Goal: Task Accomplishment & Management: Manage account settings

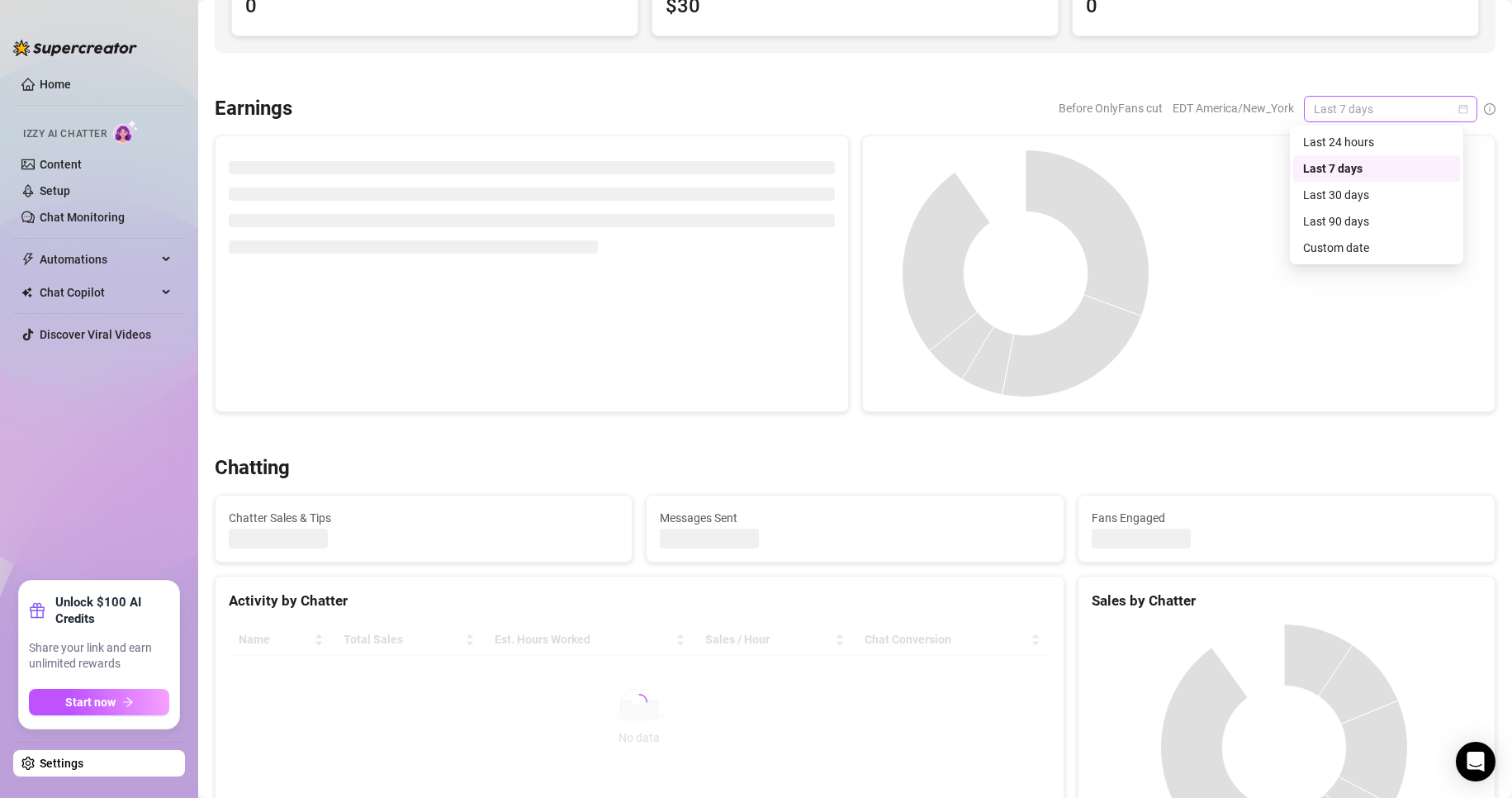
click at [1447, 116] on span "Last 7 days" at bounding box center [1391, 109] width 154 height 25
click at [1362, 252] on div "Custom date" at bounding box center [1376, 247] width 147 height 18
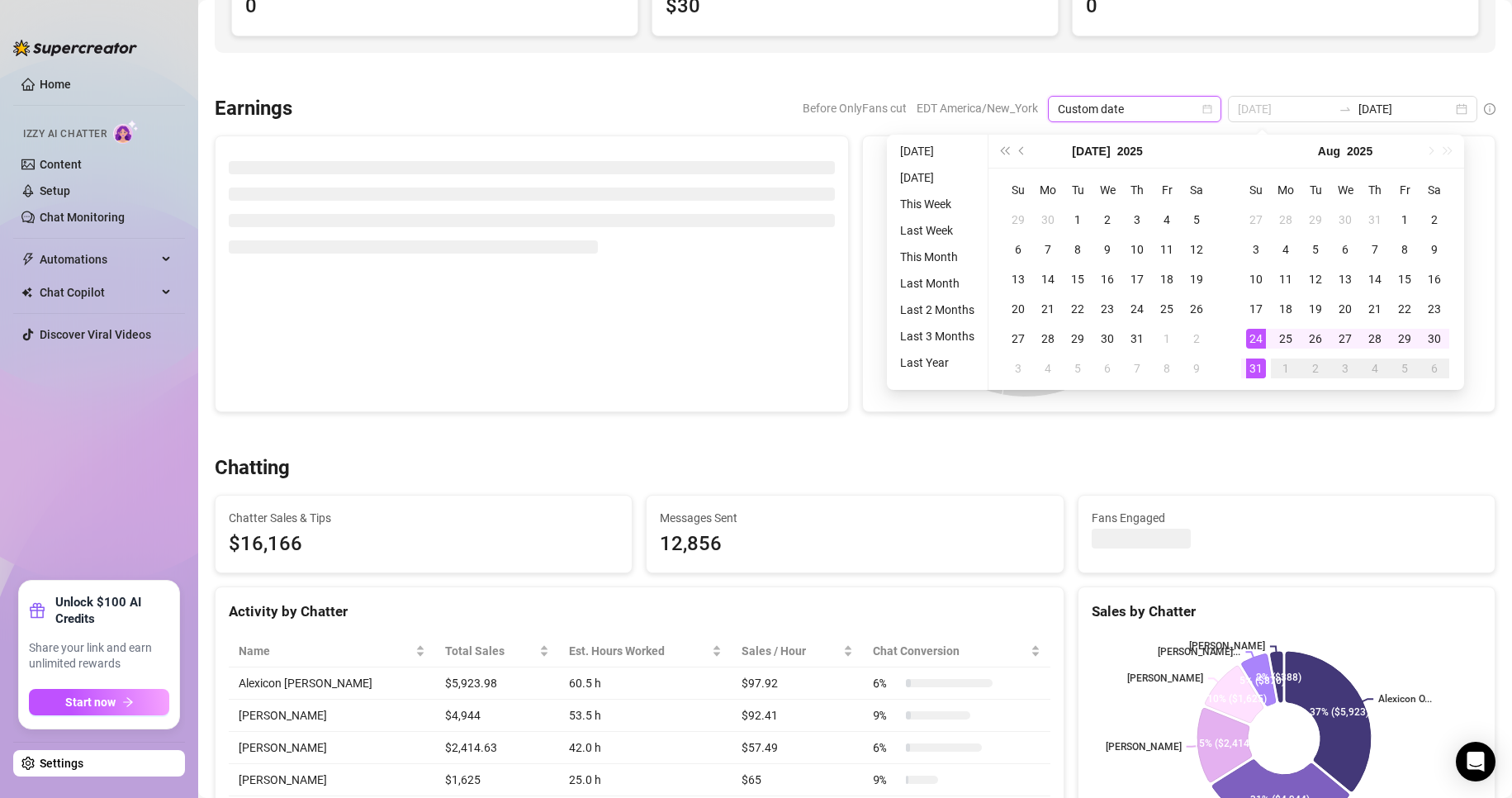
type input "[DATE]"
click at [1260, 356] on td "31" at bounding box center [1255, 368] width 29 height 29
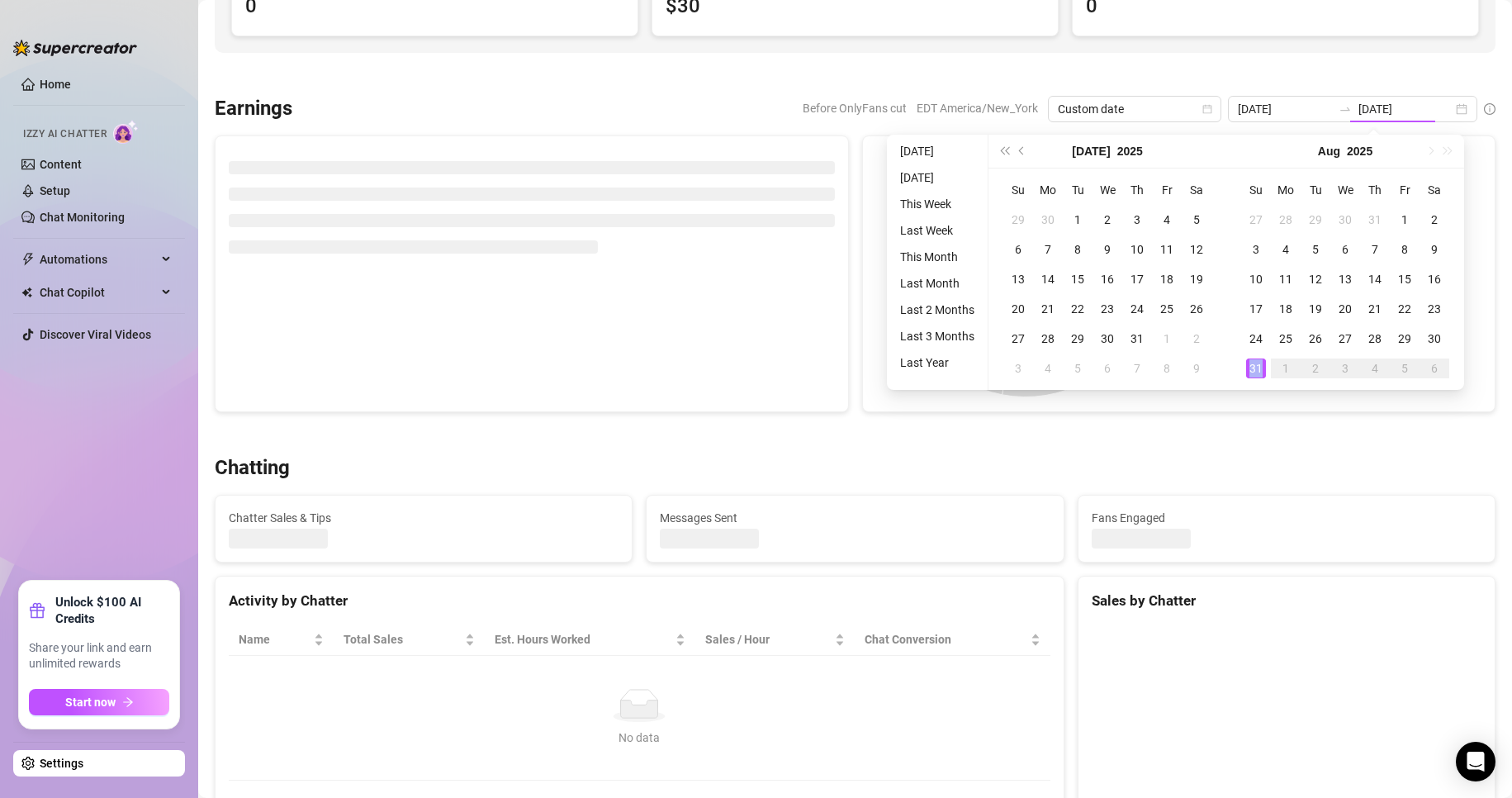
type input "[DATE]"
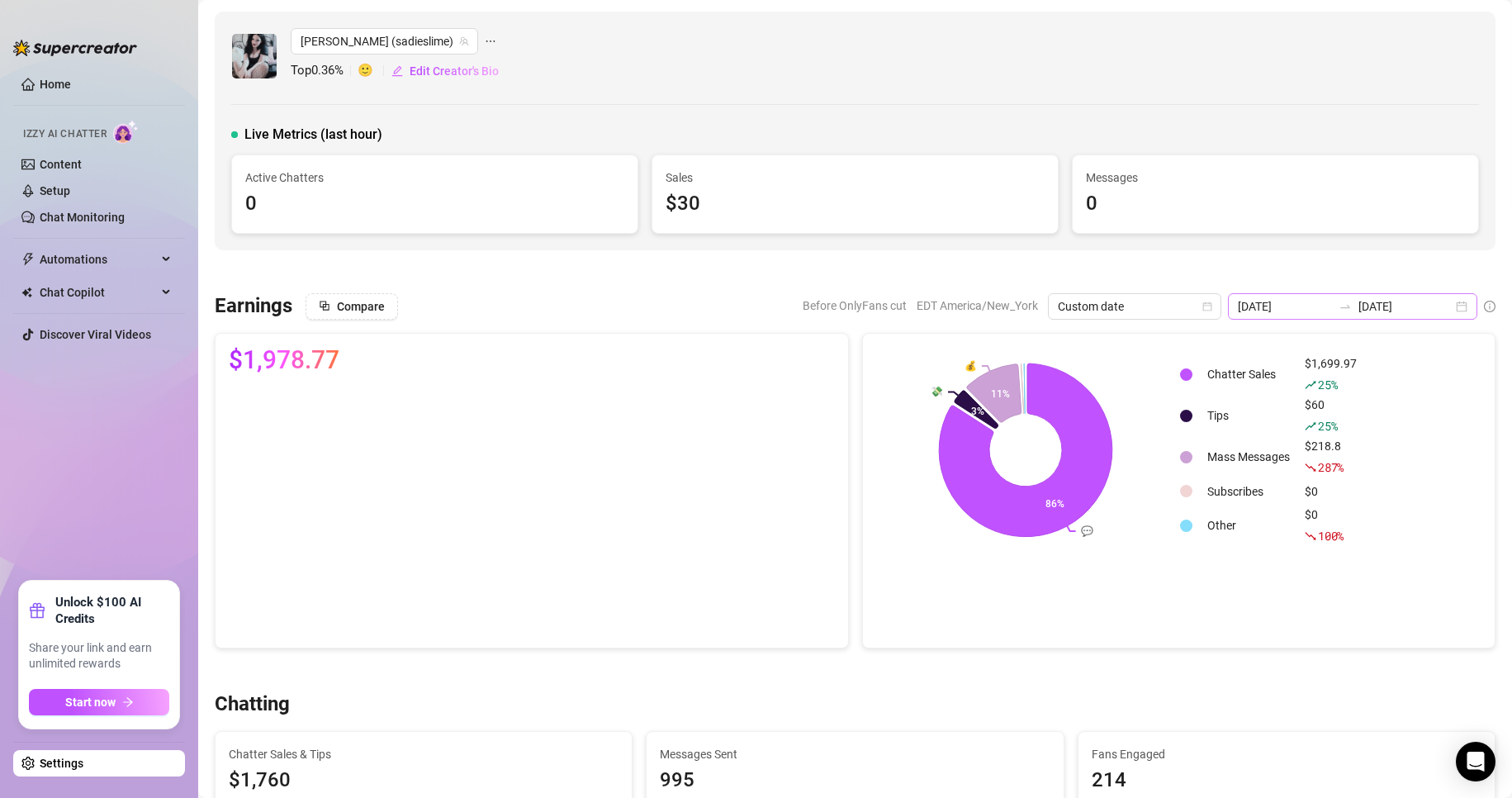
click at [1453, 305] on div "[DATE] [DATE]" at bounding box center [1352, 306] width 249 height 27
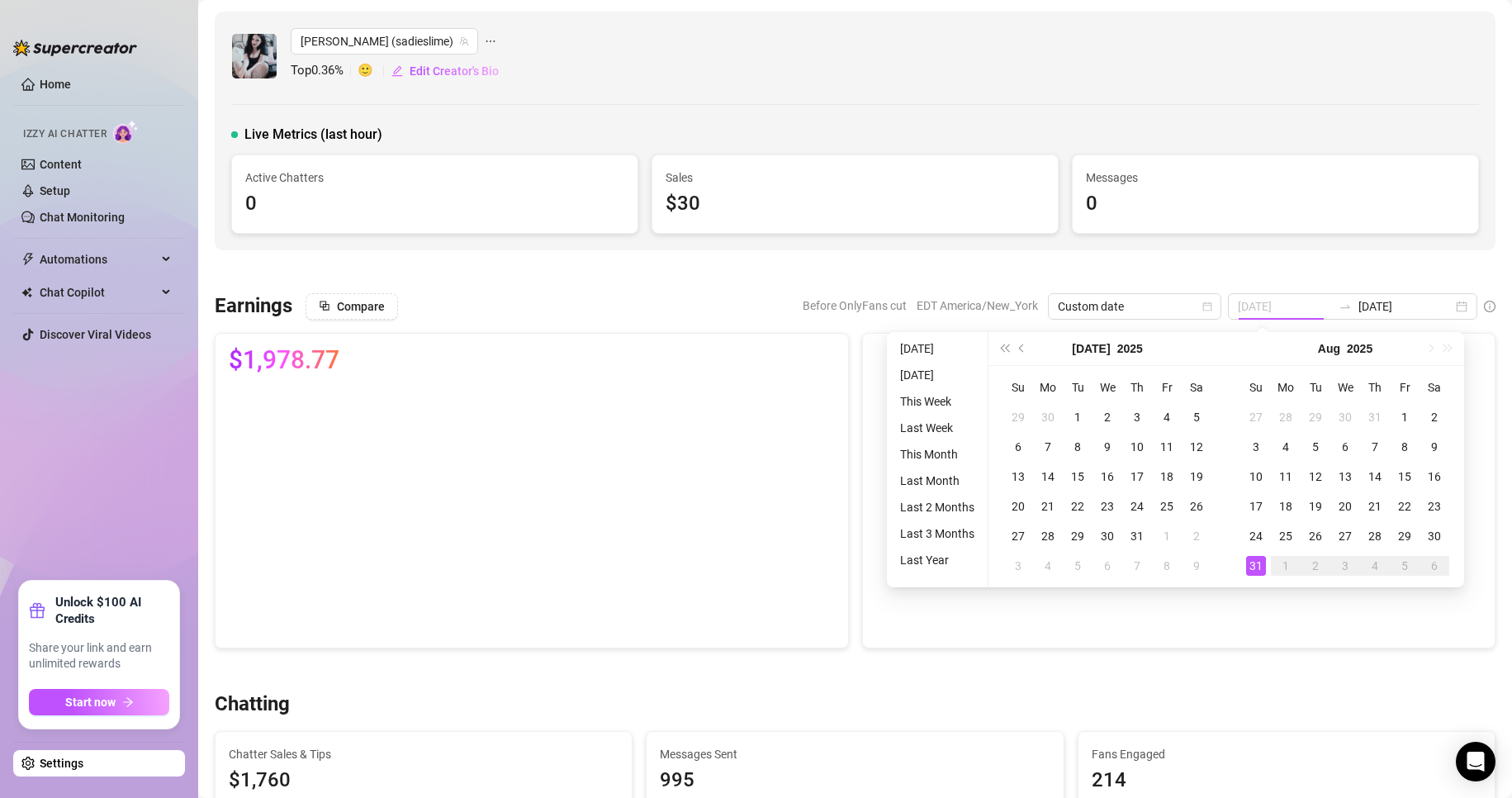
click at [1252, 567] on div "31" at bounding box center [1256, 565] width 20 height 20
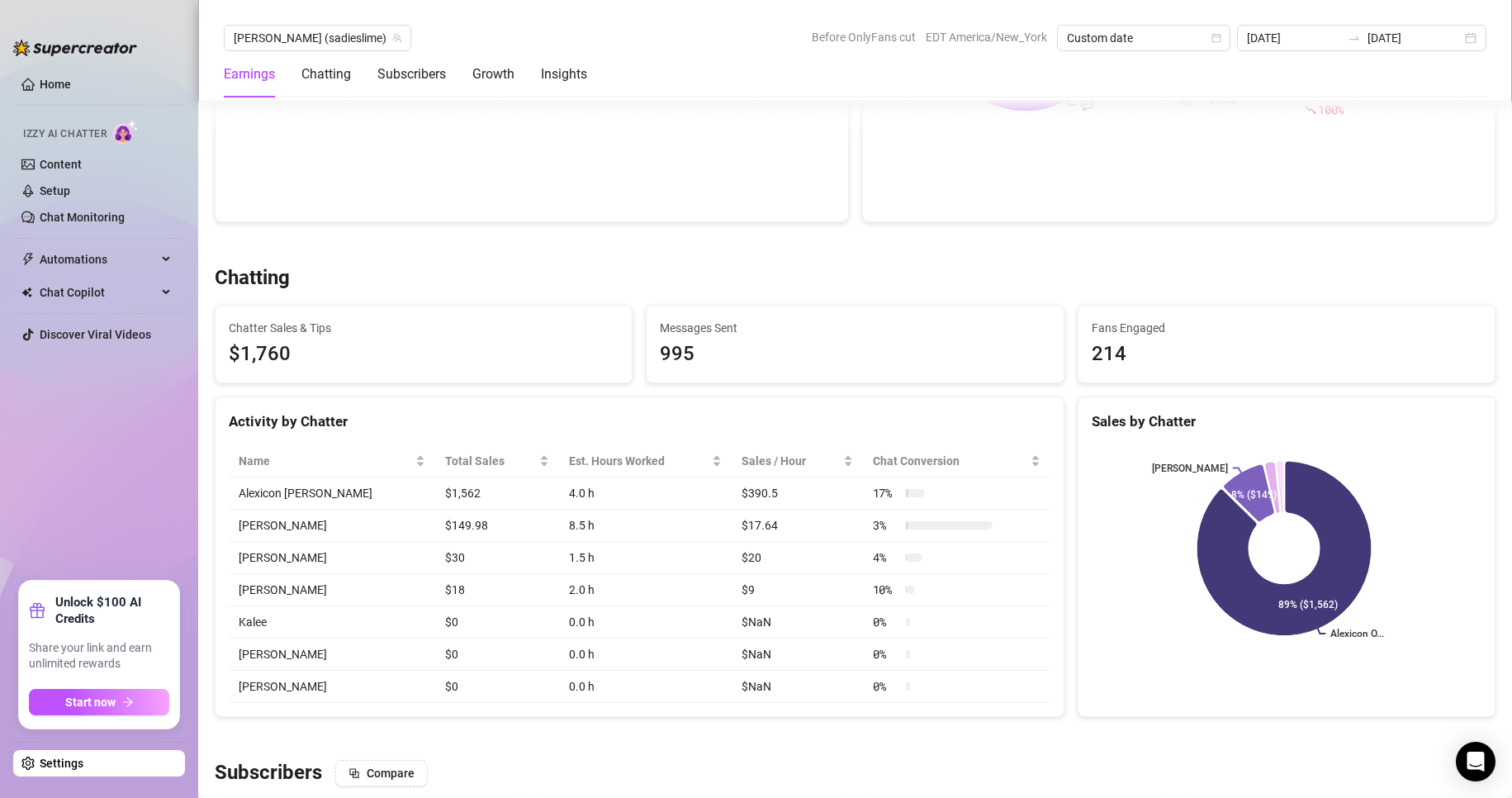
scroll to position [433, 0]
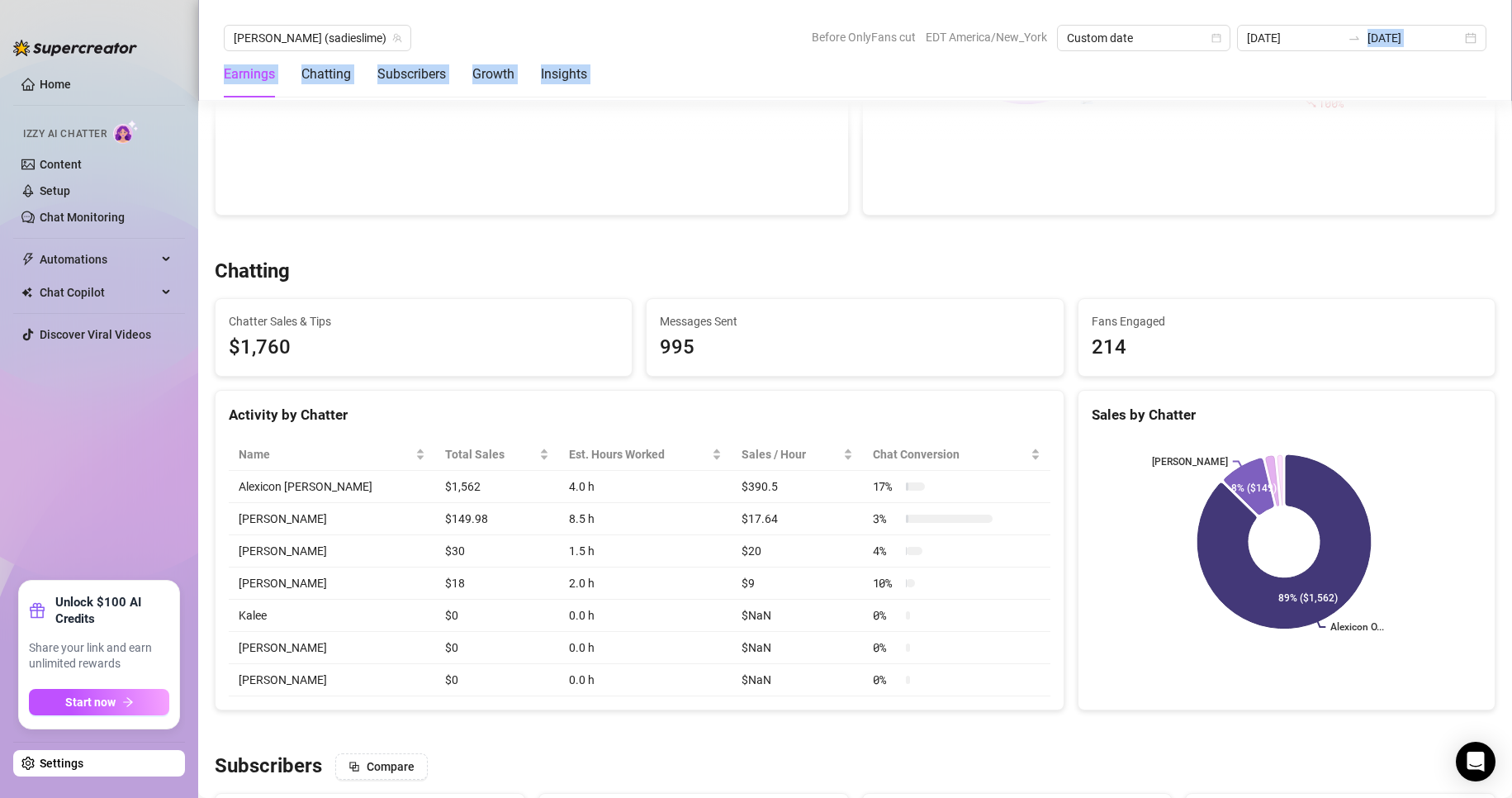
drag, startPoint x: 1413, startPoint y: 0, endPoint x: 1212, endPoint y: -23, distance: 202.3
click at [1212, 0] on html "Home Izzy AI Chatter Content Setup Chat Monitoring Automations Chat Copilot Dis…" at bounding box center [756, 399] width 1512 height 798
click at [742, 410] on div "Activity by Chatter" at bounding box center [639, 415] width 822 height 23
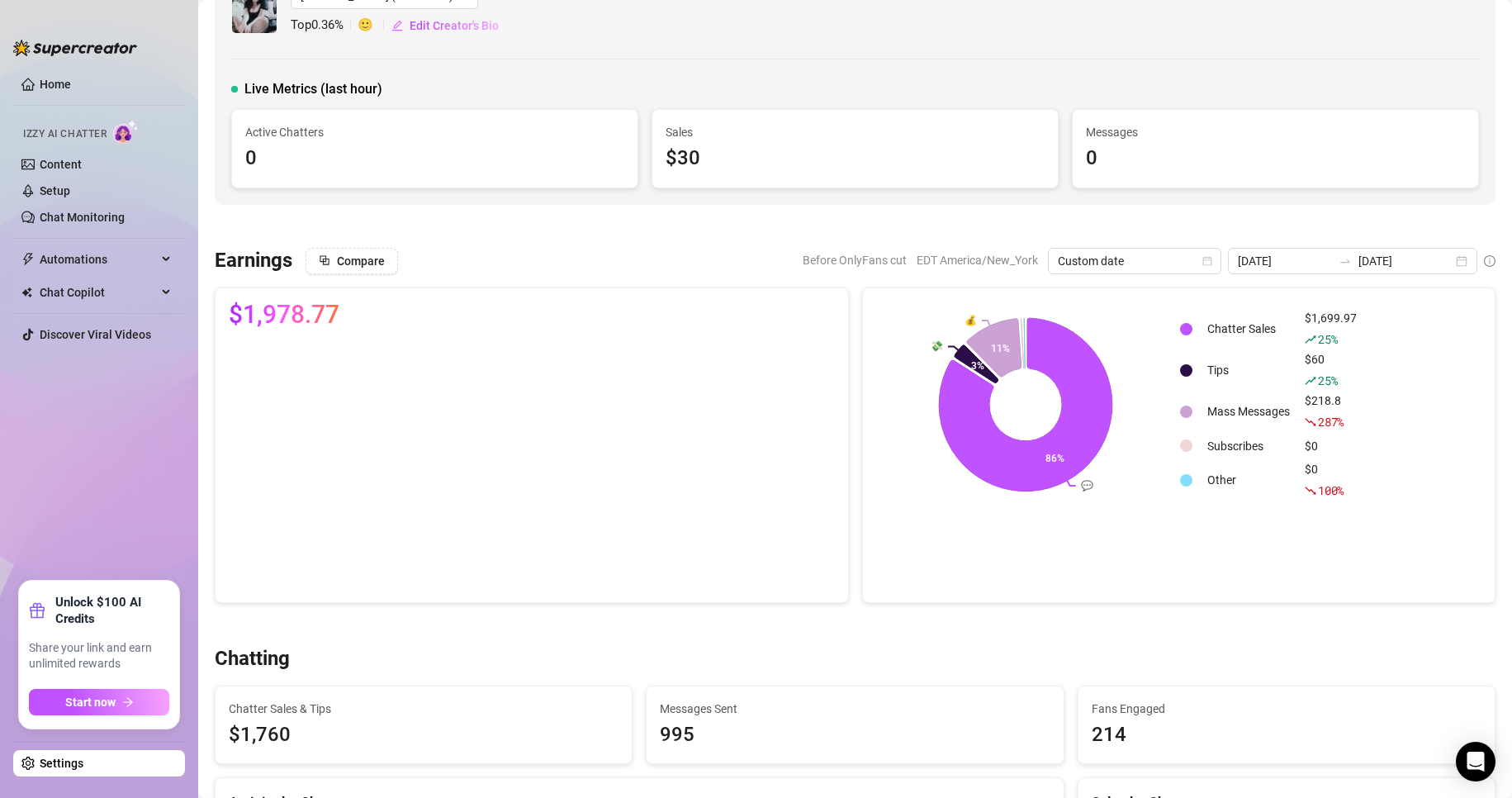
scroll to position [0, 0]
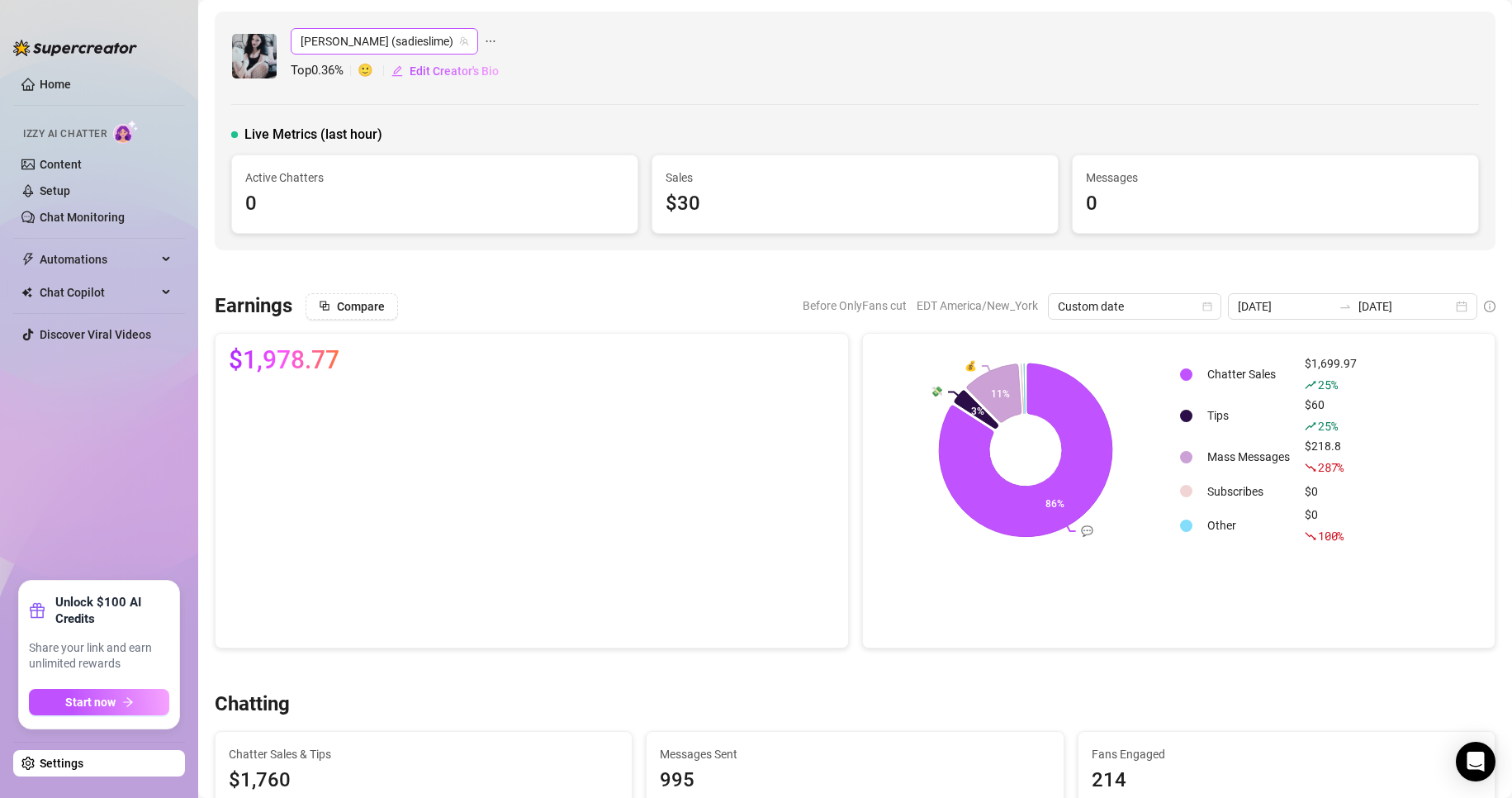
click at [459, 42] on icon "team" at bounding box center [464, 41] width 9 height 9
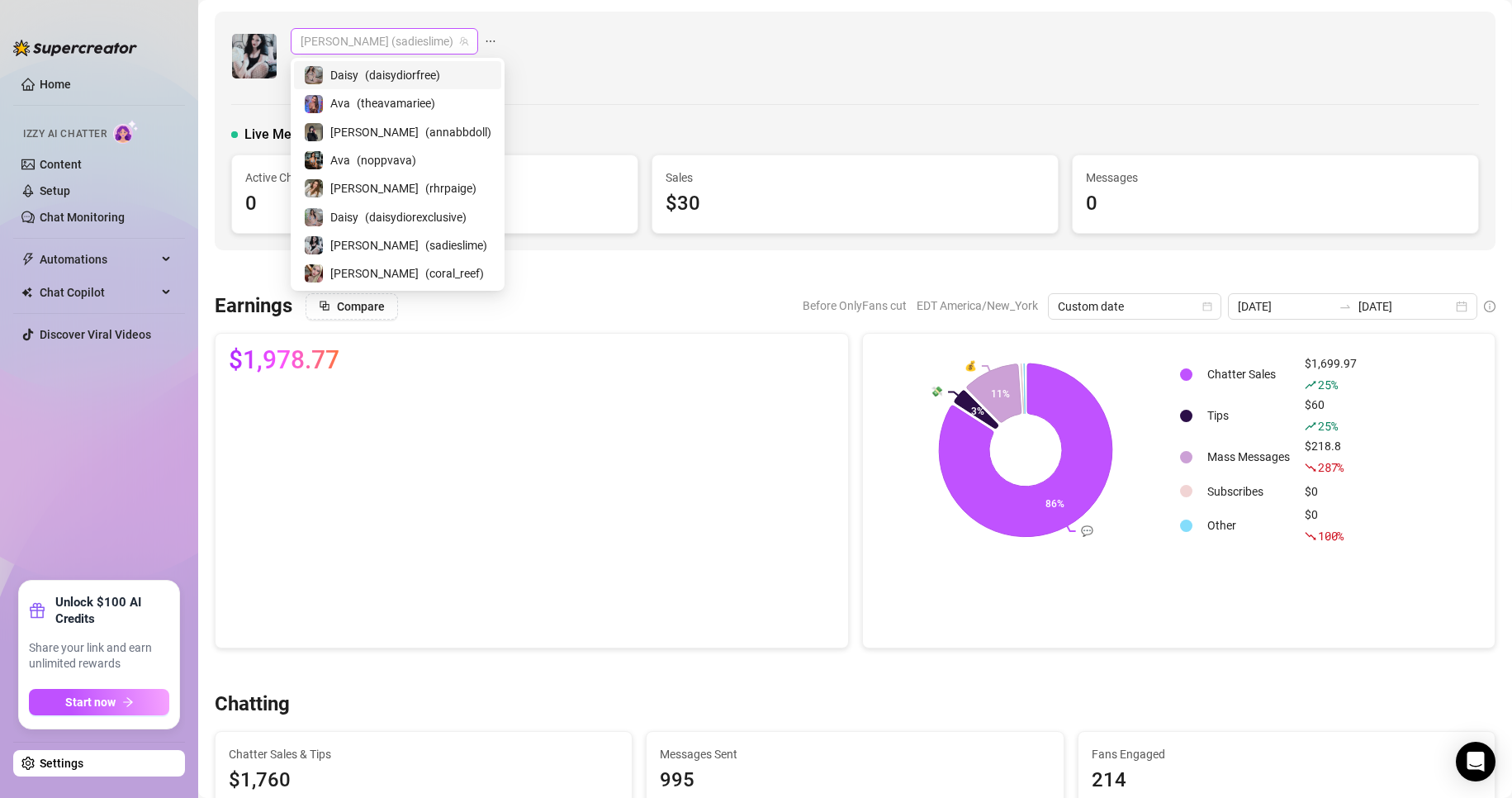
click at [353, 43] on span "[PERSON_NAME] (sadieslime)" at bounding box center [384, 41] width 168 height 25
click at [362, 265] on div "[PERSON_NAME] ( coral_reef )" at bounding box center [398, 273] width 188 height 20
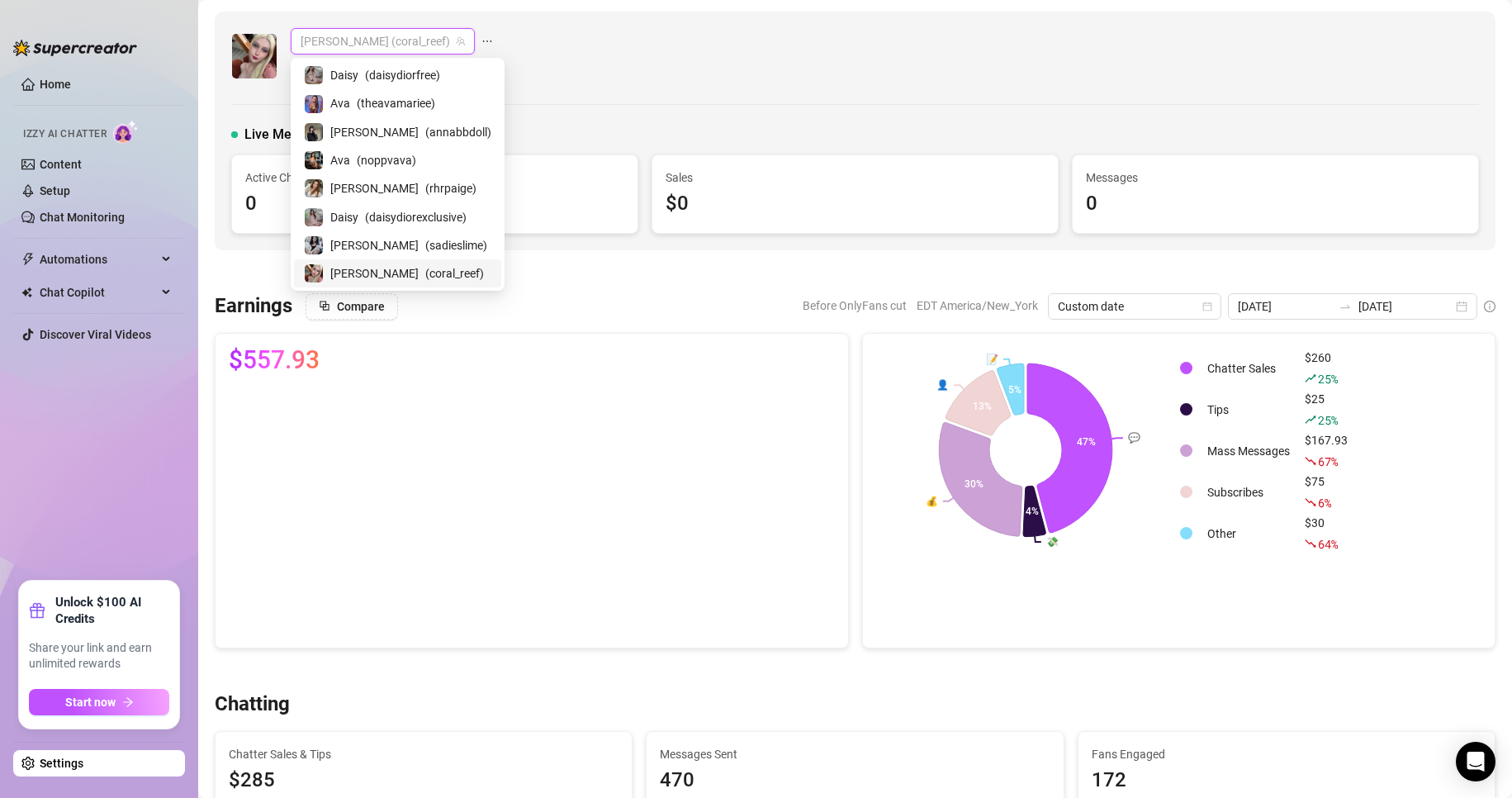
click at [369, 41] on span "[PERSON_NAME] (coral_reef)" at bounding box center [382, 41] width 164 height 25
click at [352, 125] on span "[PERSON_NAME]" at bounding box center [373, 132] width 88 height 18
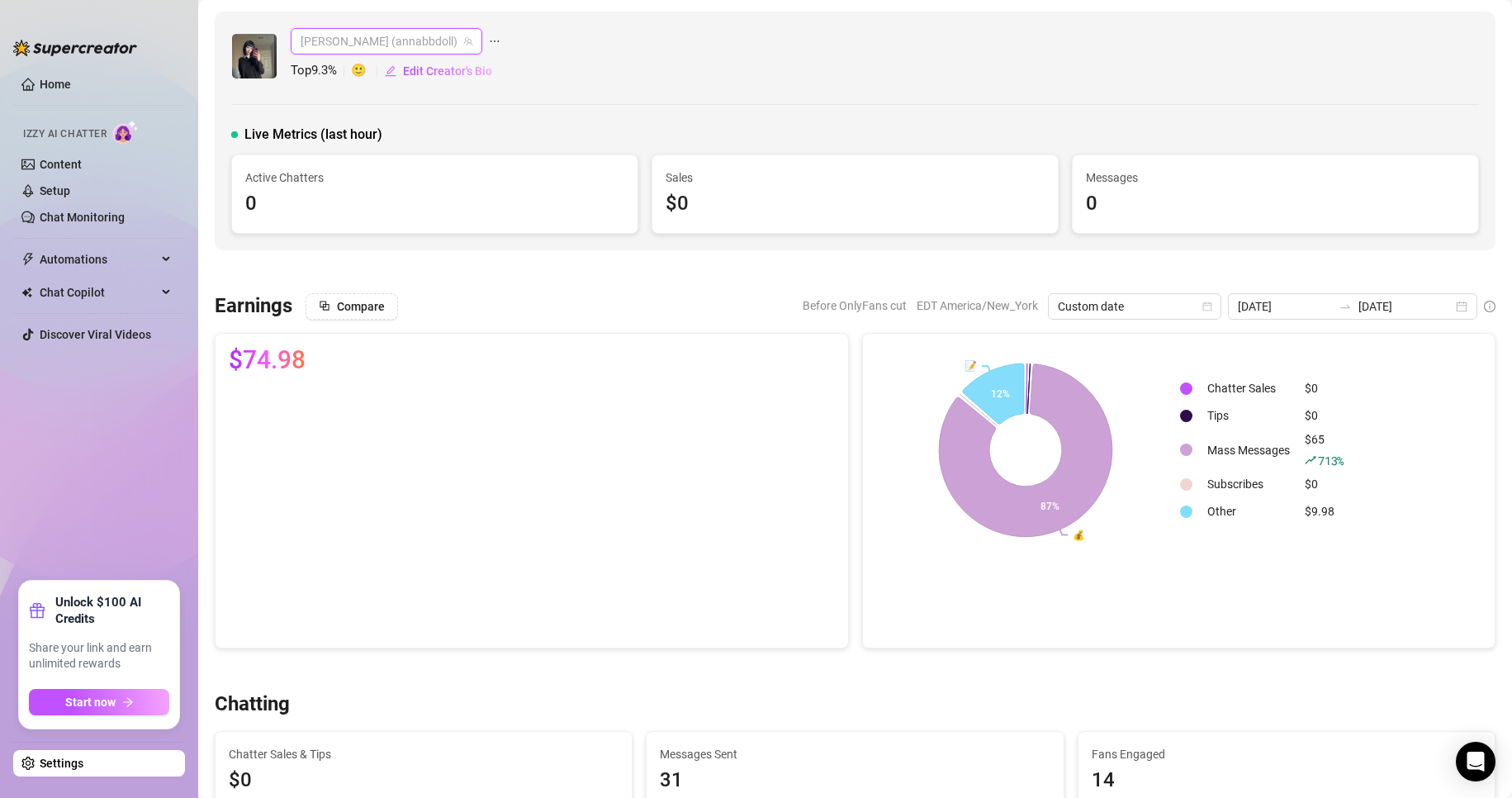
click at [401, 48] on span "[PERSON_NAME] (annabbdoll)" at bounding box center [386, 41] width 172 height 25
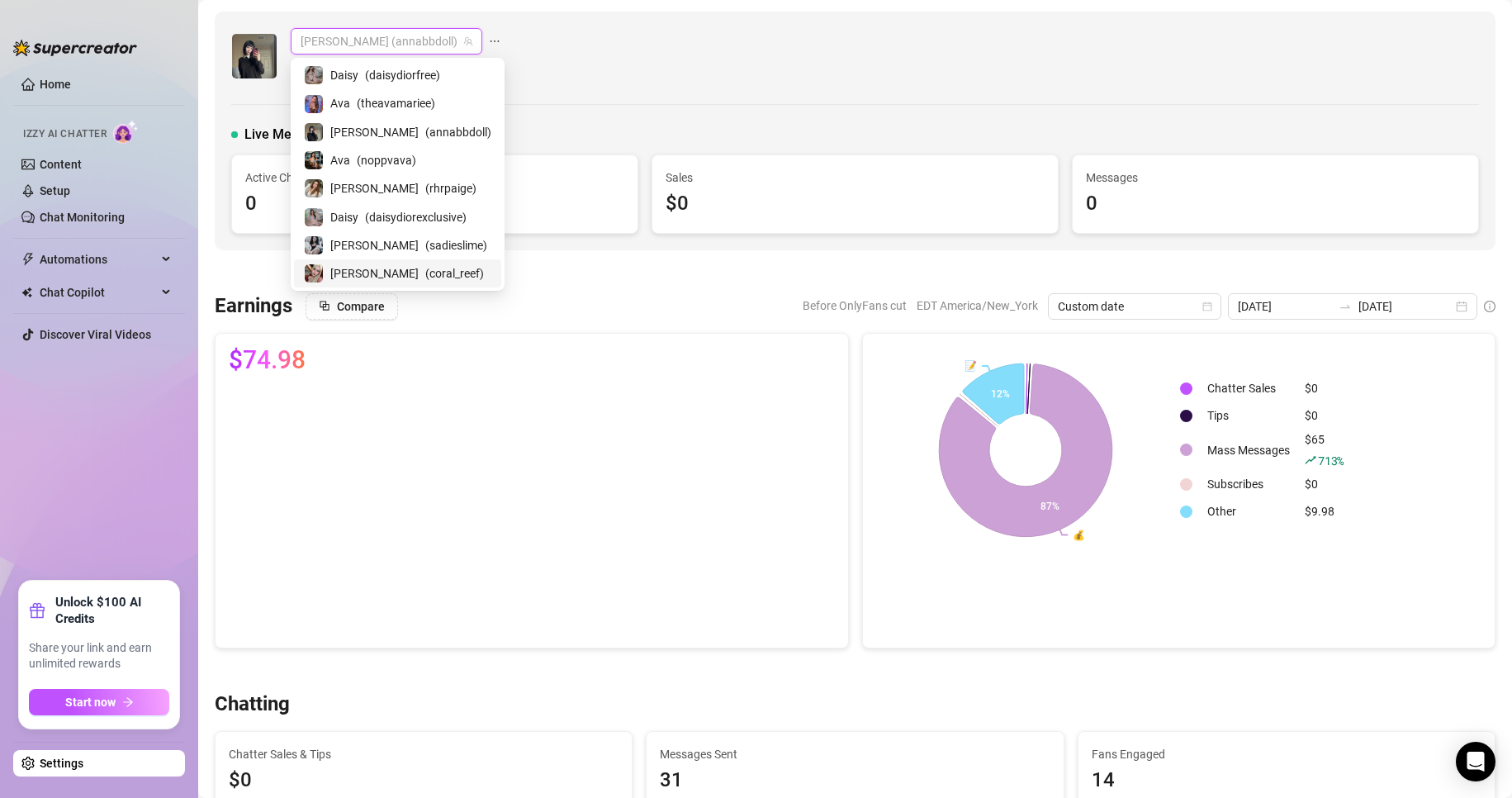
click at [381, 283] on div "[PERSON_NAME] ( coral_reef )" at bounding box center [397, 274] width 208 height 28
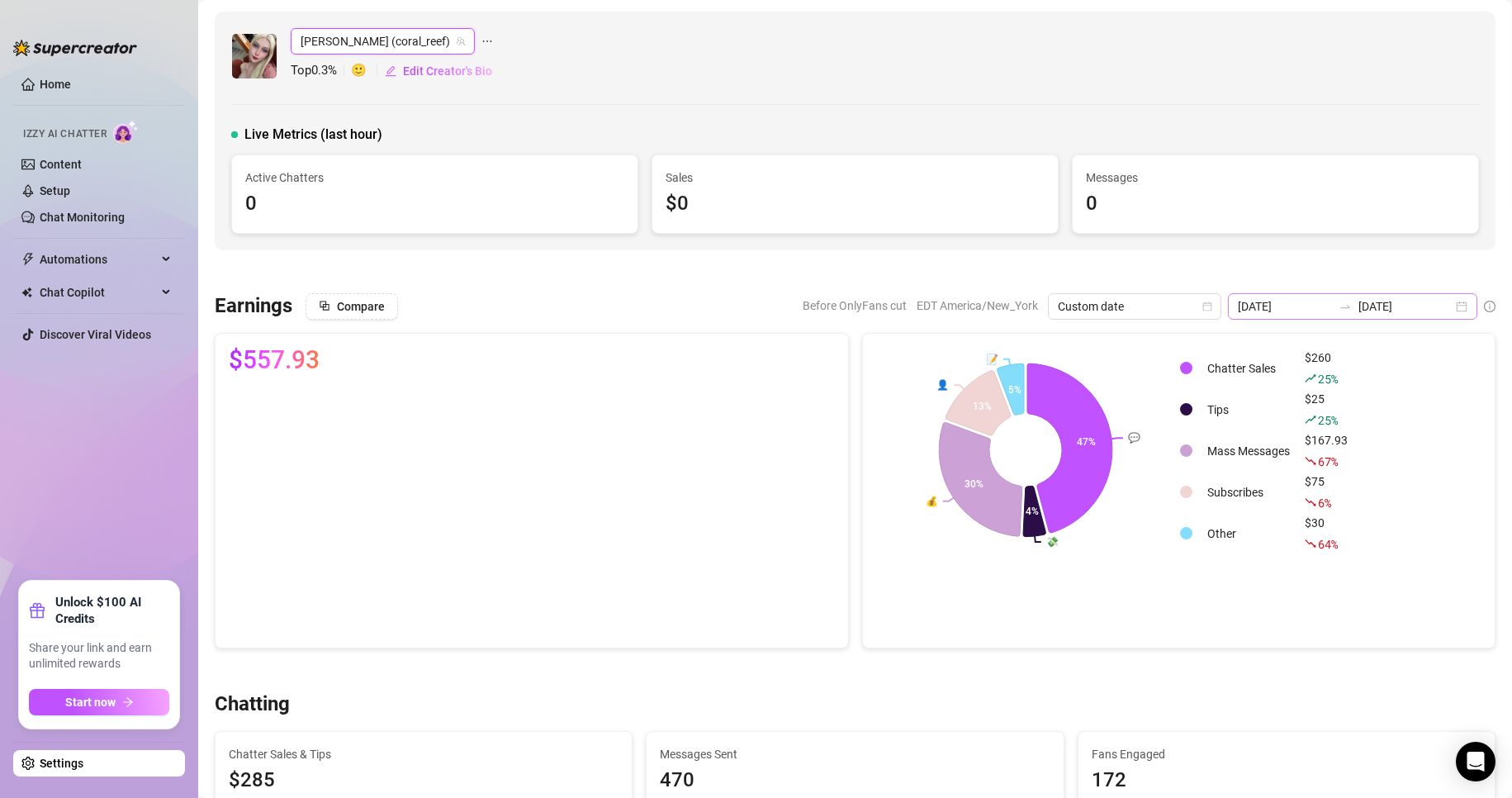
click at [1447, 299] on div "[DATE] [DATE]" at bounding box center [1352, 306] width 249 height 27
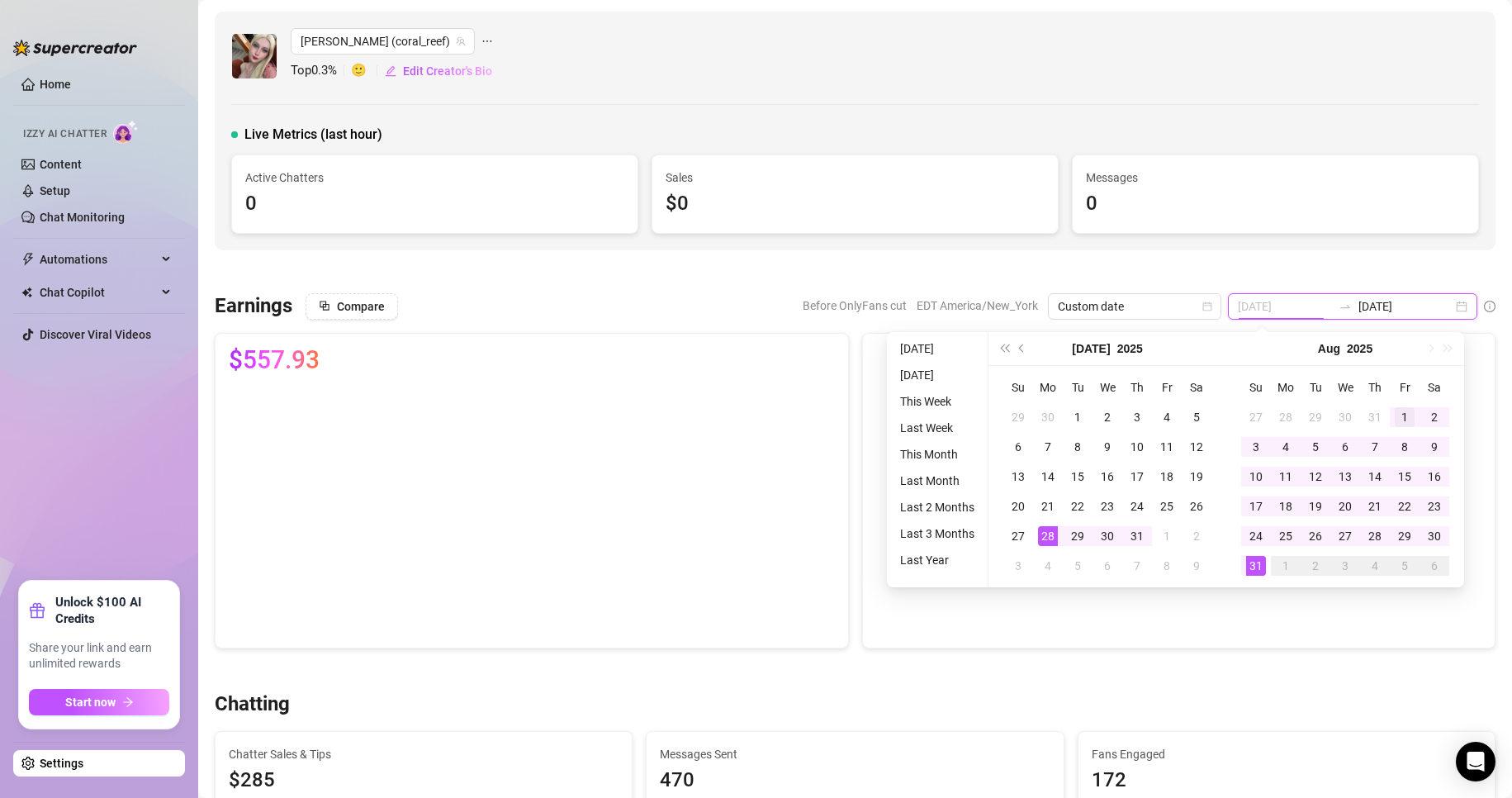
type input "[DATE]"
click at [1401, 420] on div "1" at bounding box center [1404, 416] width 20 height 20
type input "[DATE]"
click at [1248, 573] on div "31" at bounding box center [1256, 565] width 20 height 20
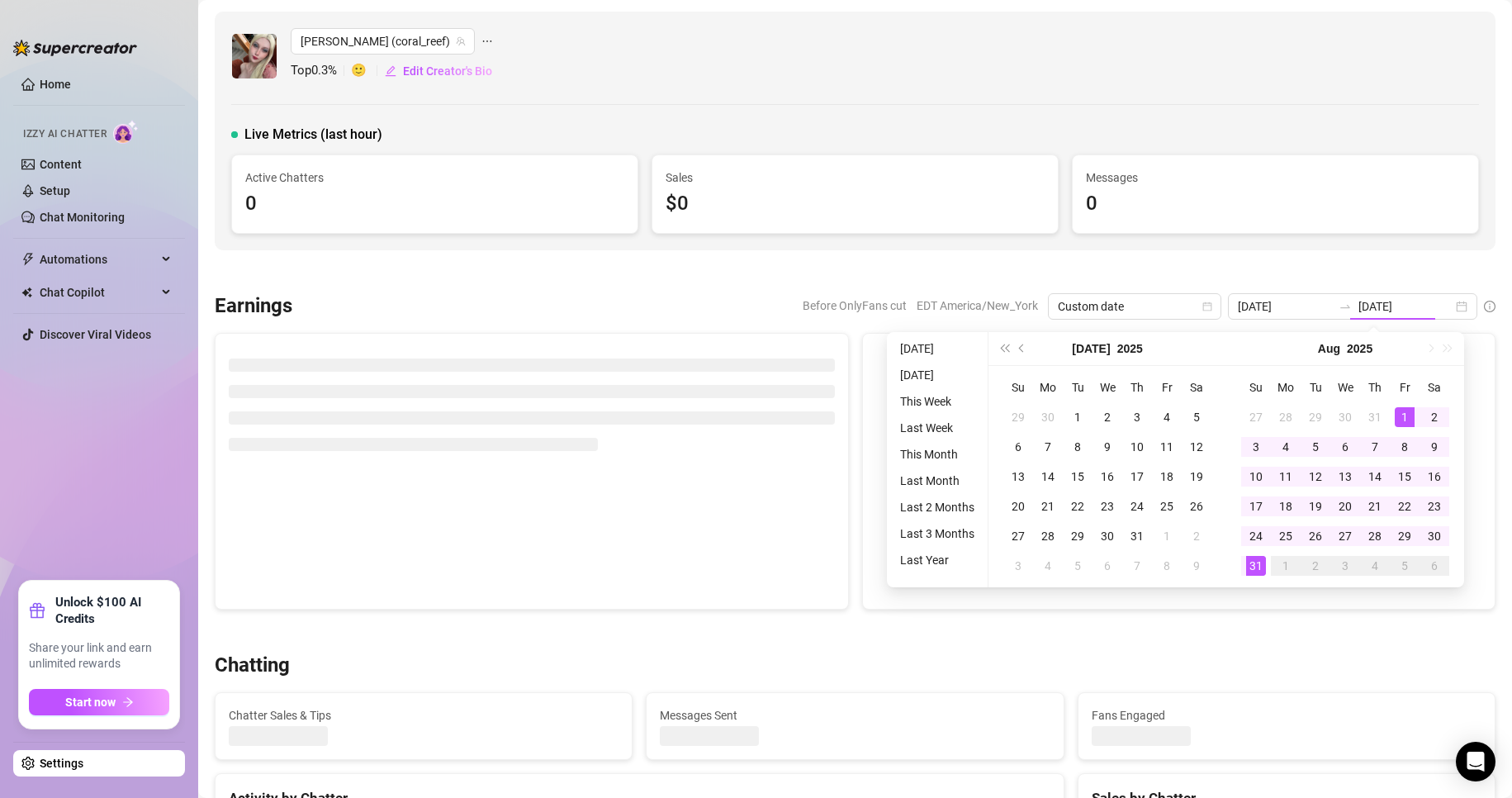
type input "[DATE]"
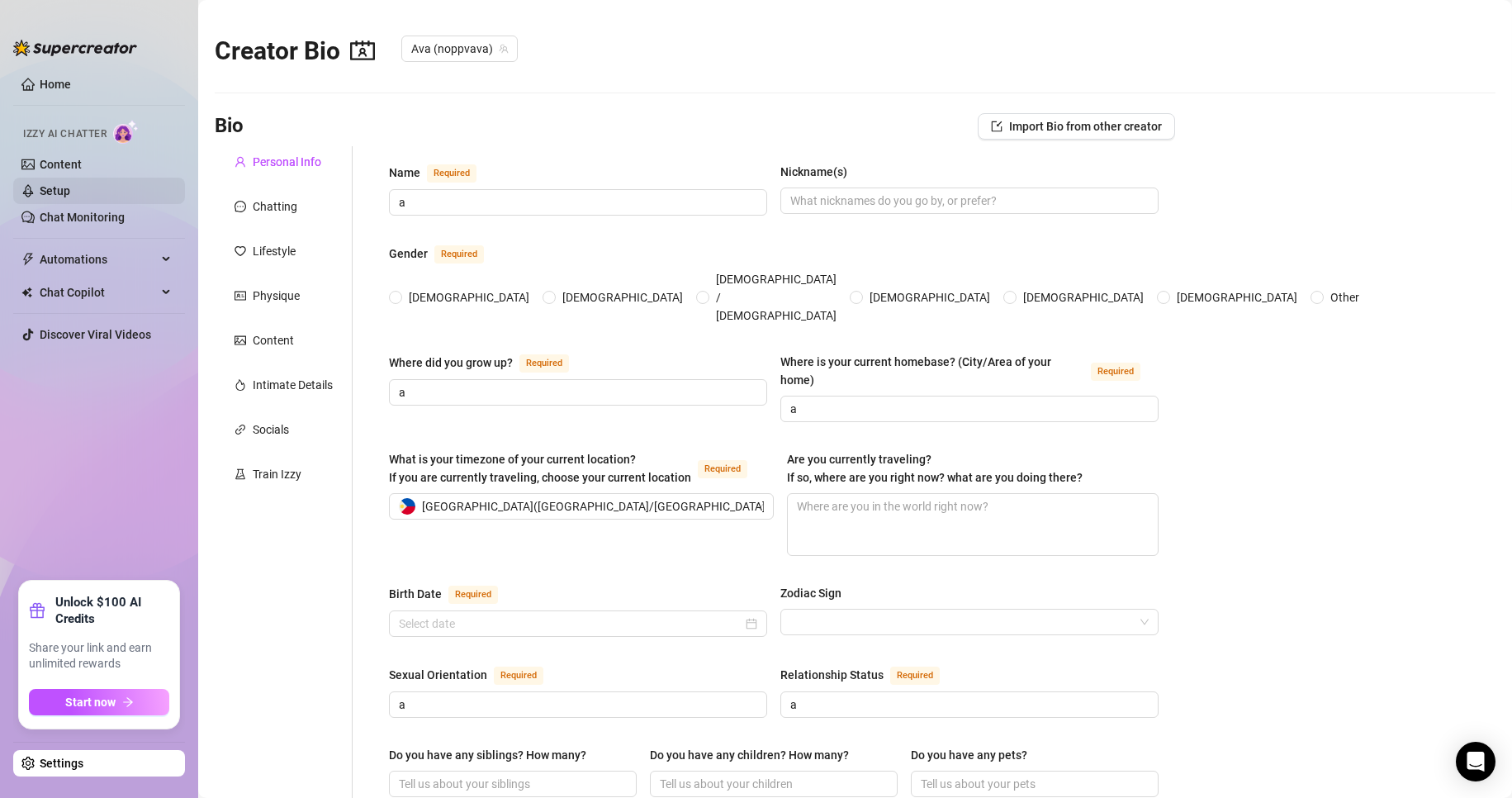
radio input "true"
type input "[DATE]"
click at [70, 193] on link "Setup" at bounding box center [55, 190] width 30 height 13
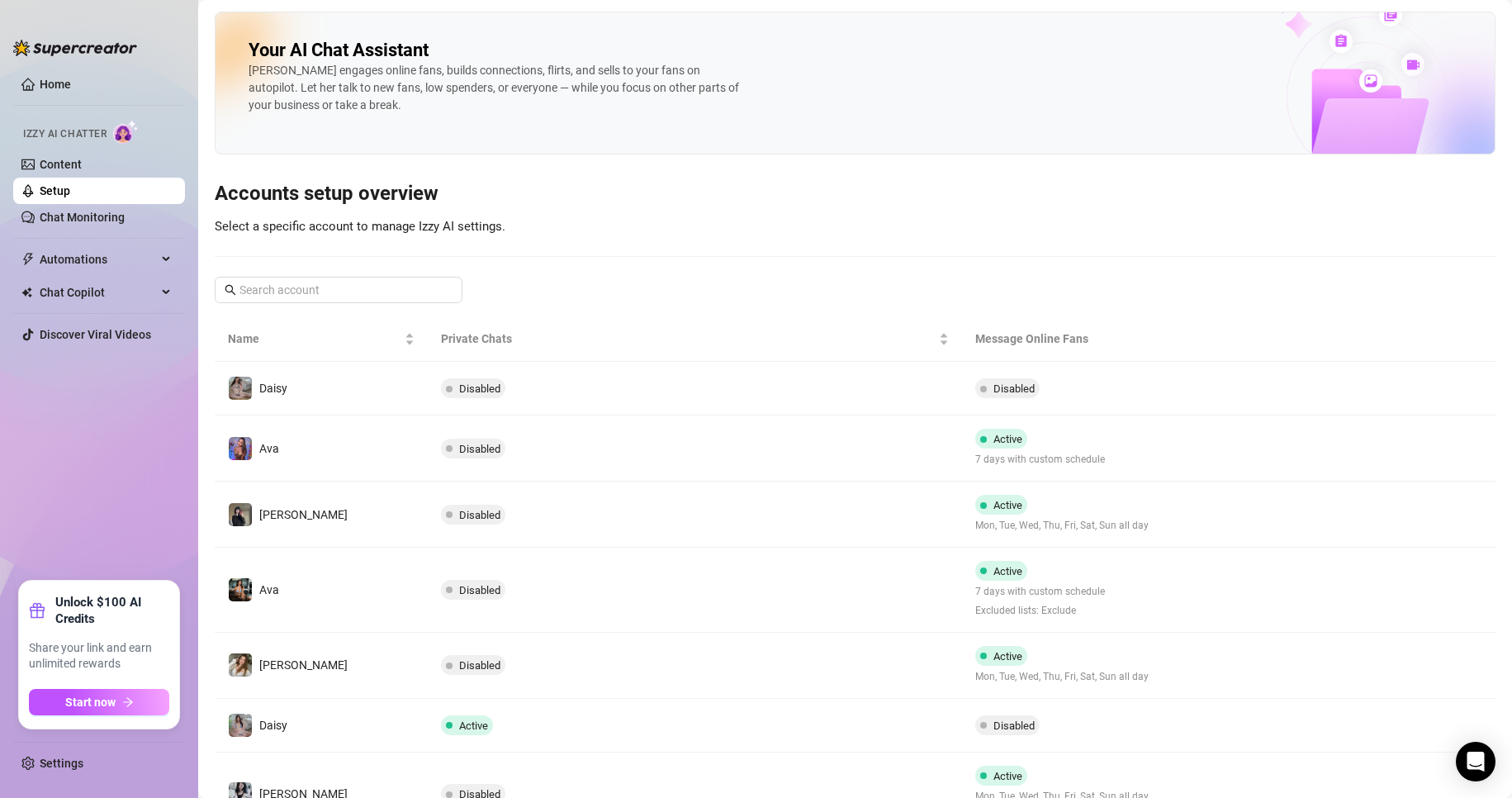
scroll to position [154, 0]
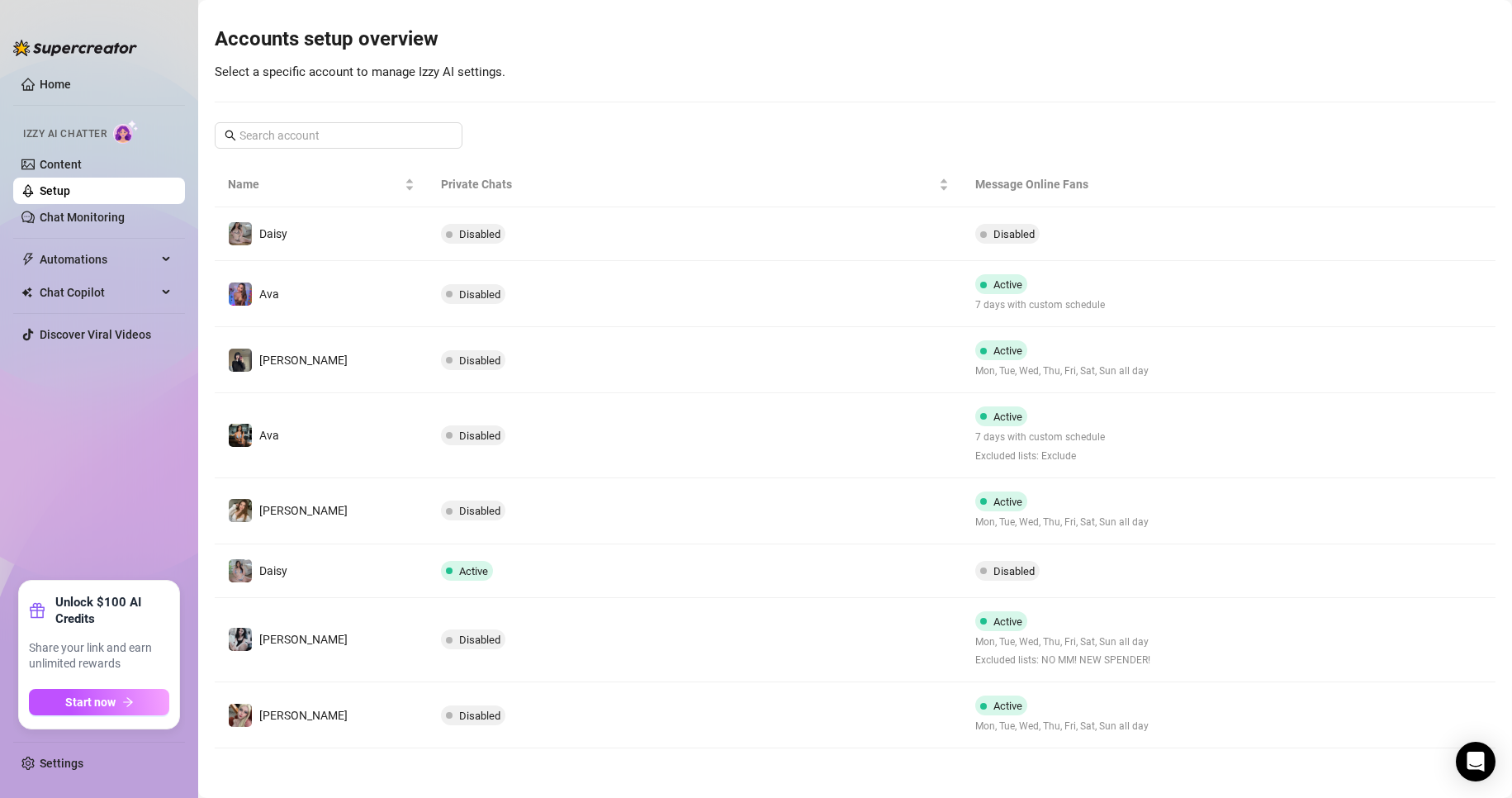
click at [99, 455] on ul "Home Izzy AI Chatter Content Setup Chat Monitoring Automations Chat Copilot Dis…" at bounding box center [99, 319] width 172 height 510
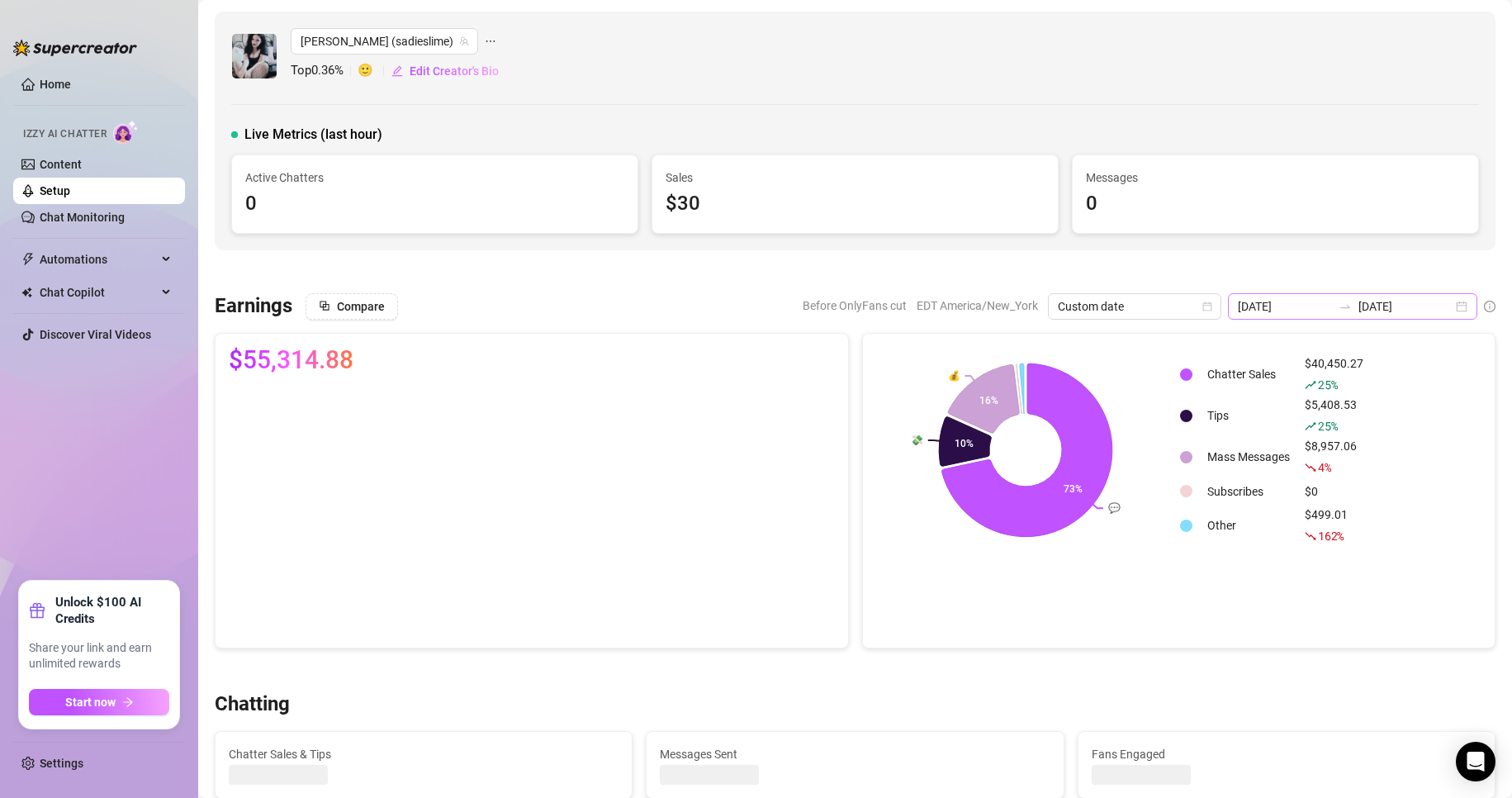
click at [1441, 303] on div "[DATE] [DATE]" at bounding box center [1352, 306] width 249 height 27
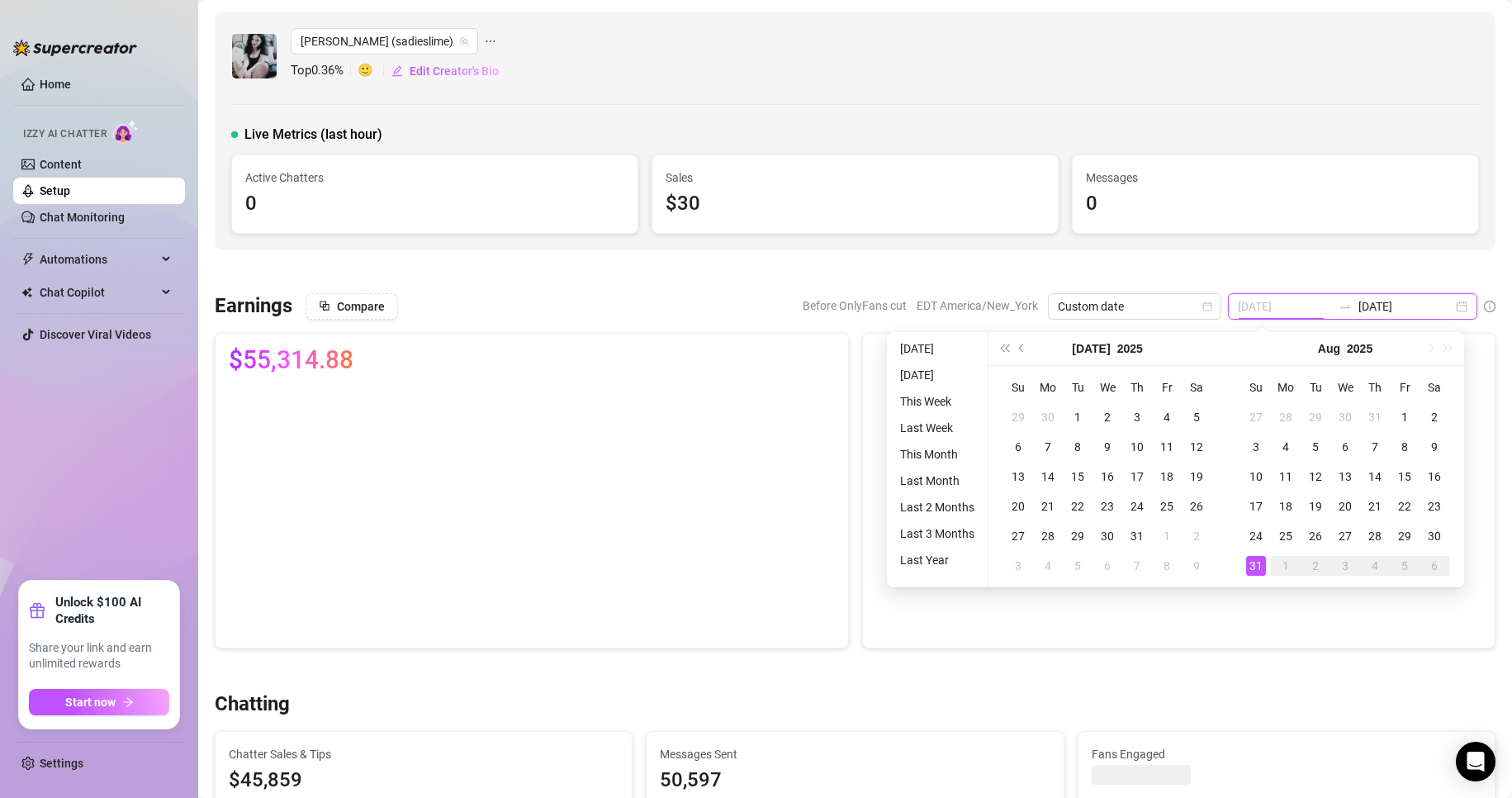
type input "[DATE]"
click at [1256, 558] on div "31" at bounding box center [1256, 565] width 20 height 20
type input "[DATE]"
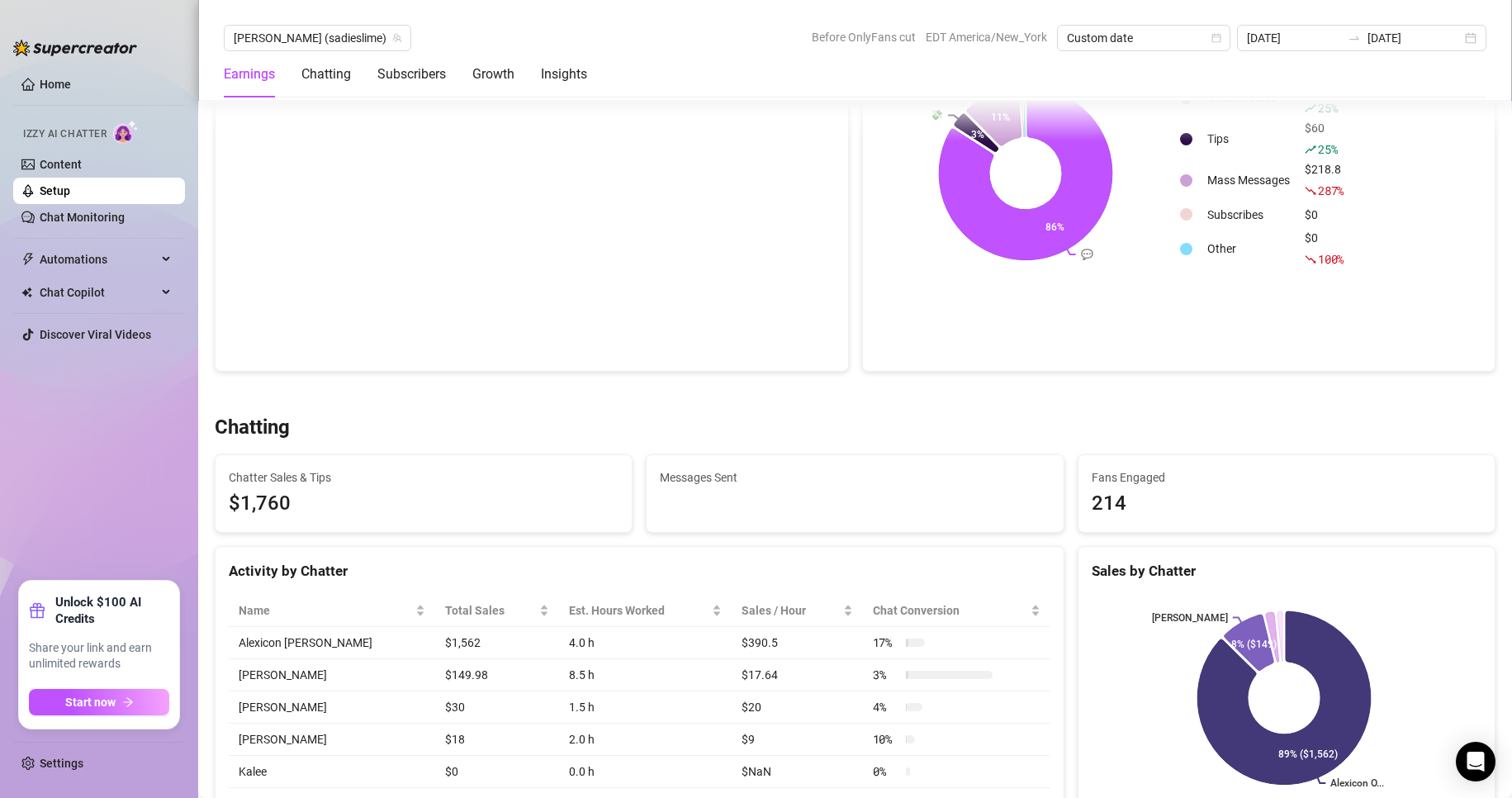
scroll to position [279, 0]
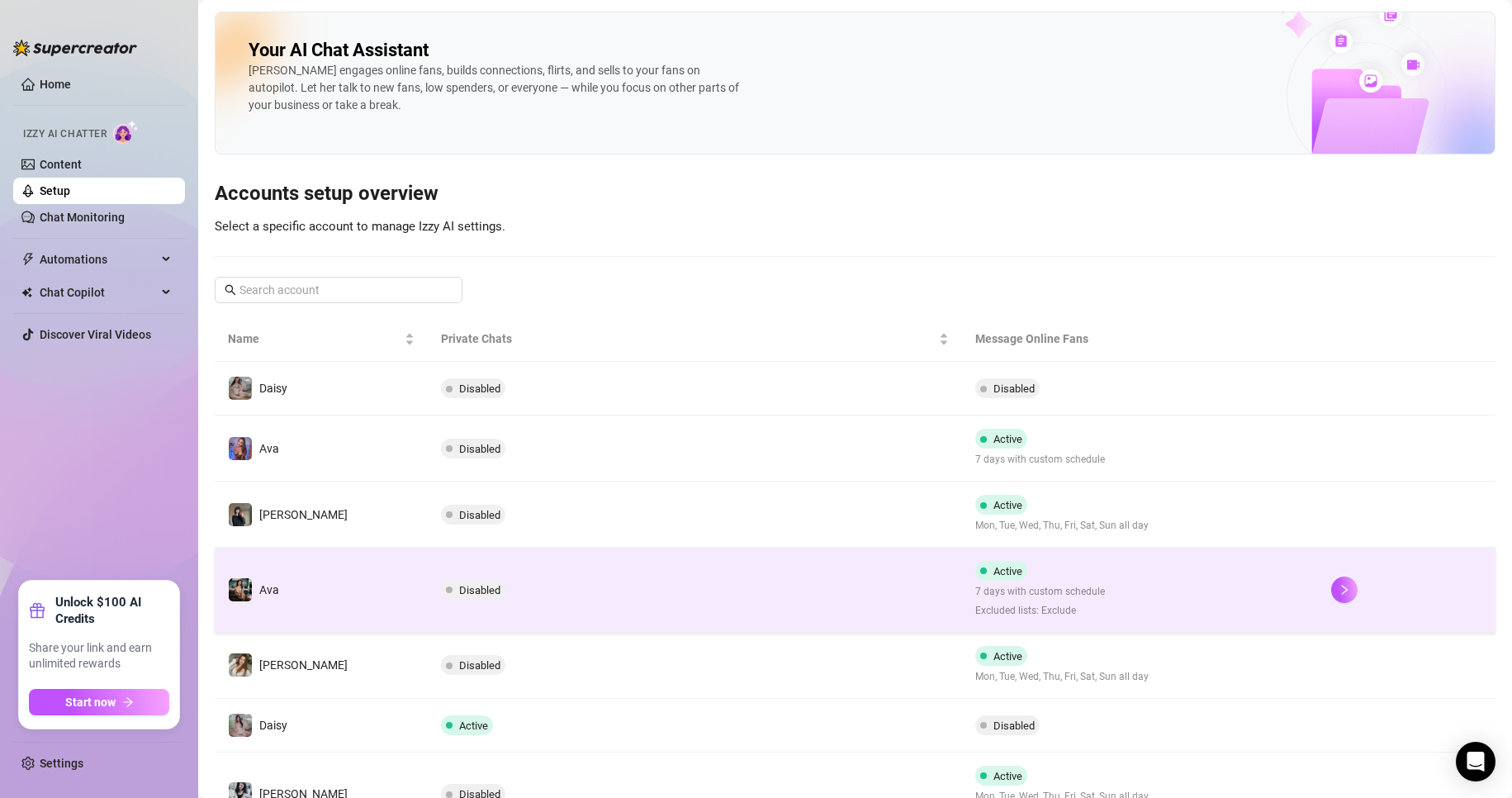
scroll to position [154, 0]
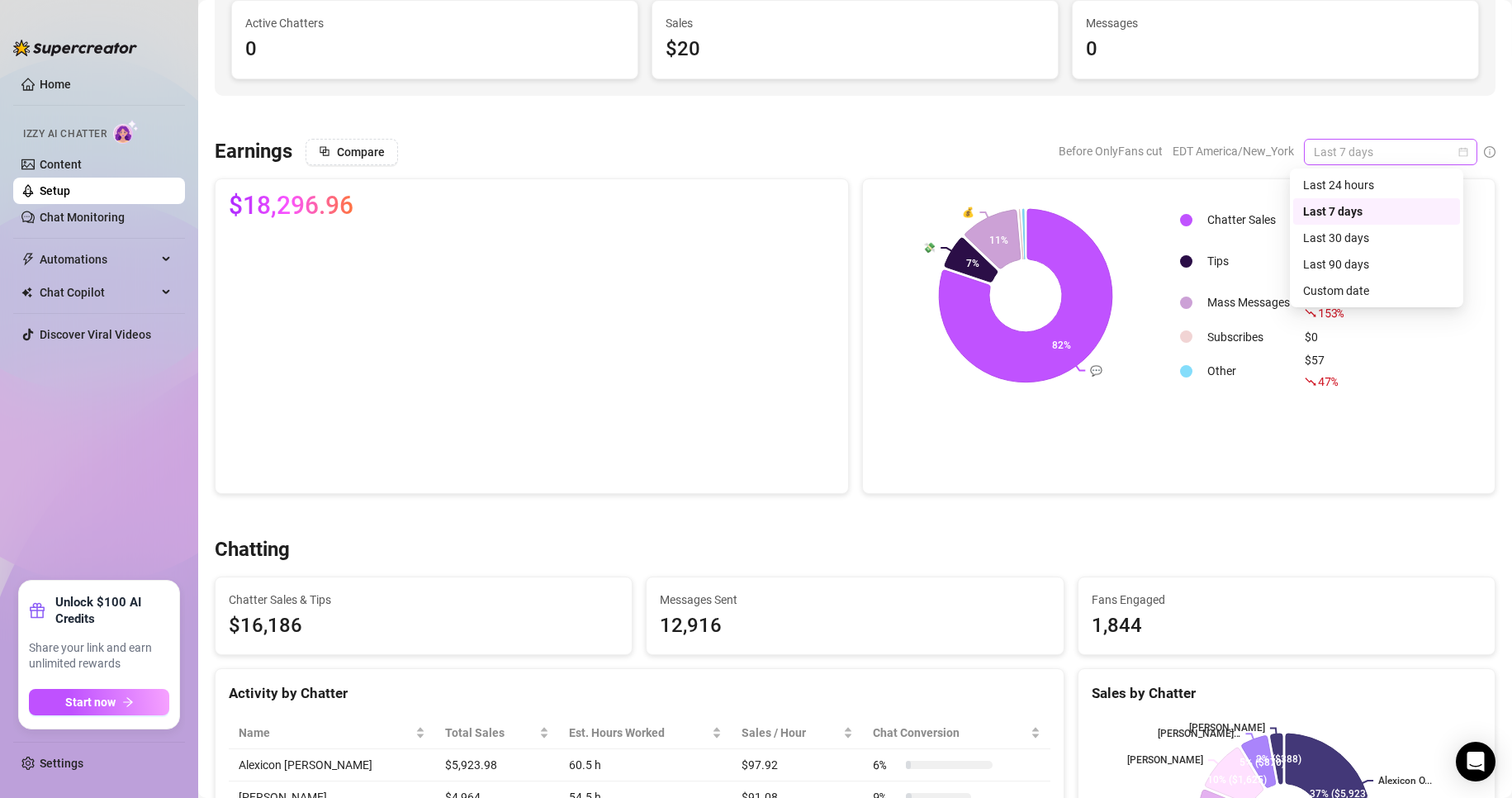
click at [1448, 144] on span "Last 7 days" at bounding box center [1391, 152] width 154 height 25
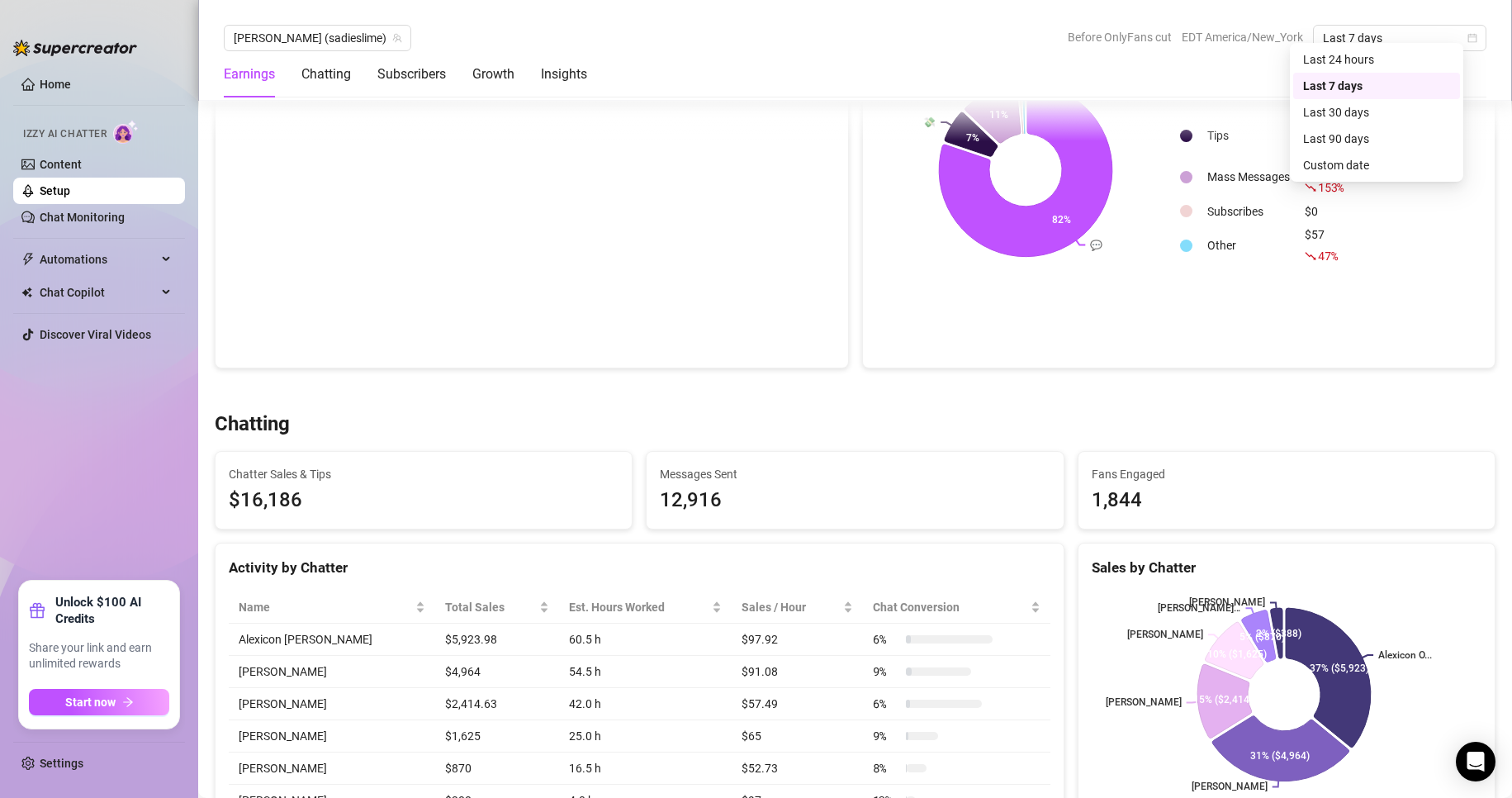
scroll to position [281, 0]
click at [1359, 168] on div "Custom date" at bounding box center [1376, 164] width 147 height 18
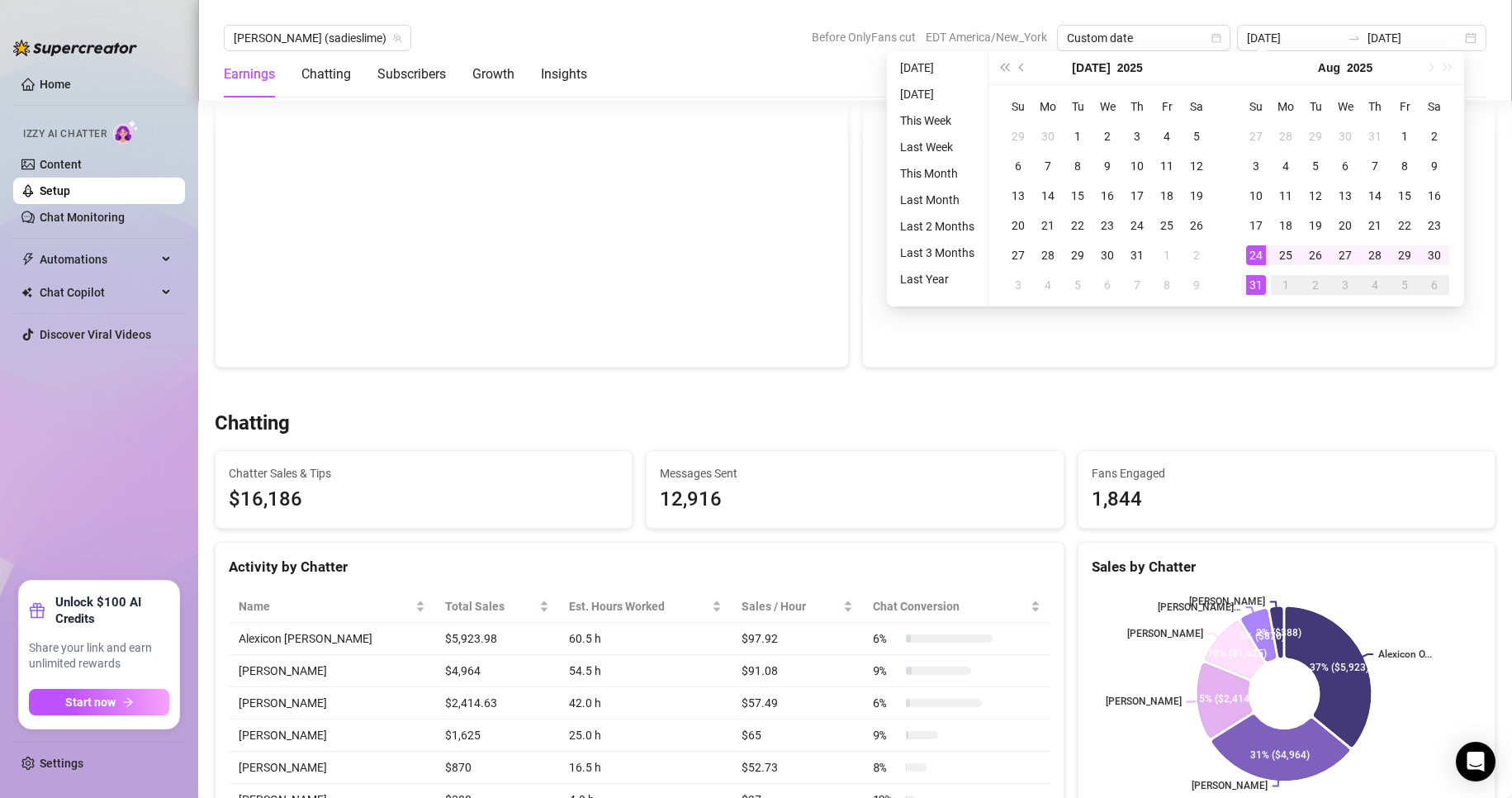
type input "[DATE]"
click at [1253, 288] on div "31" at bounding box center [1256, 284] width 20 height 20
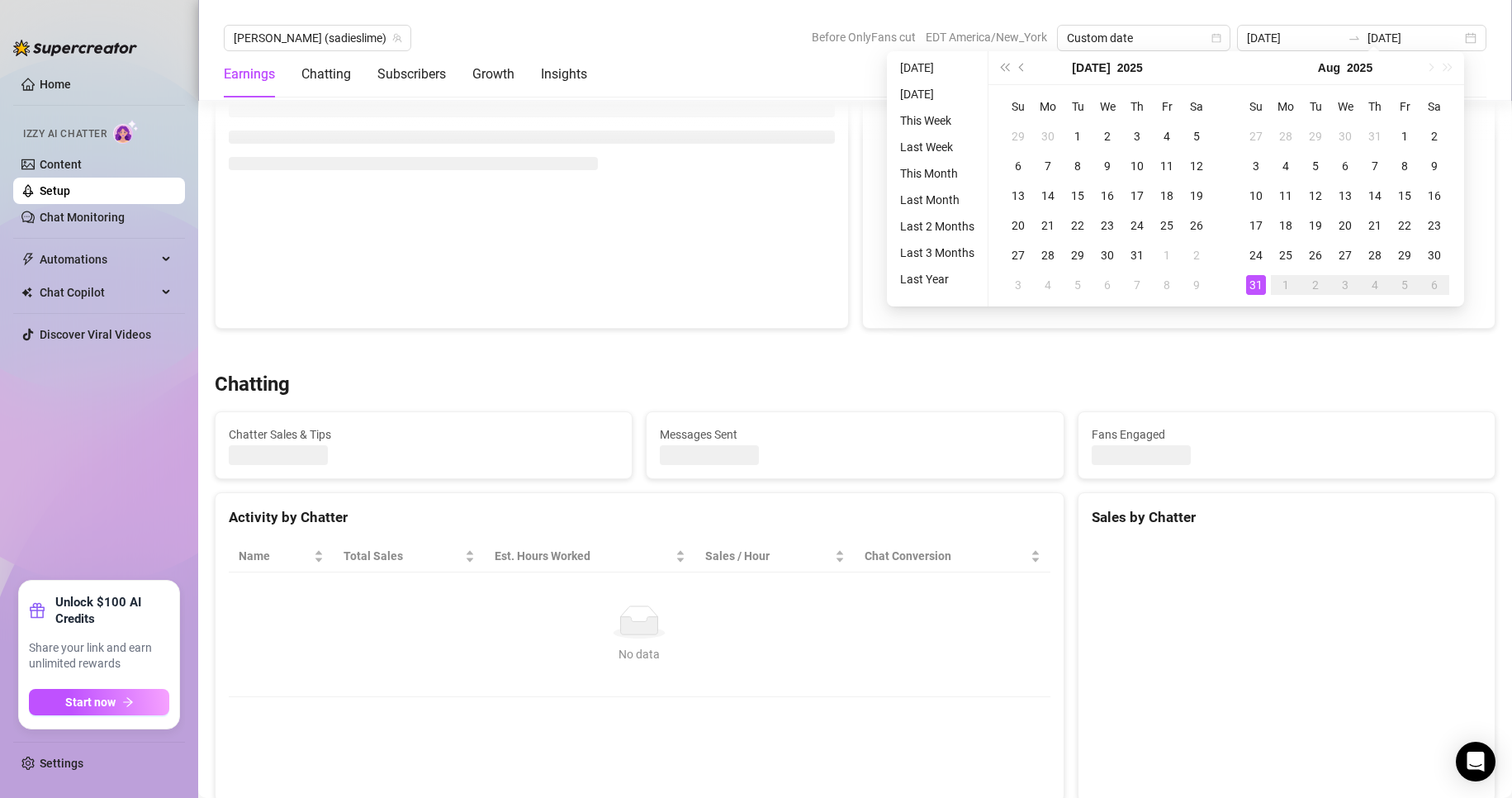
type input "[DATE]"
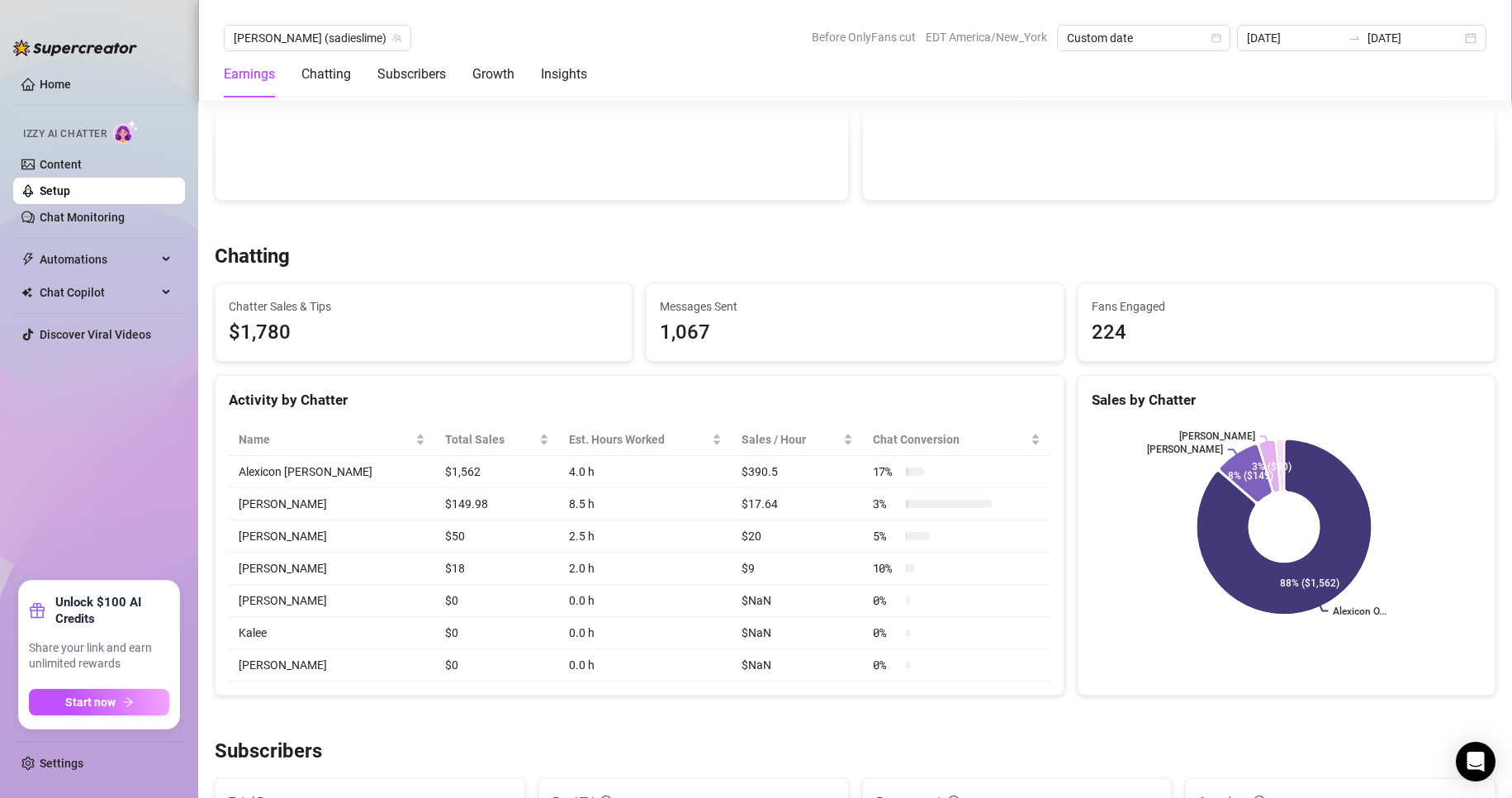
scroll to position [407, 0]
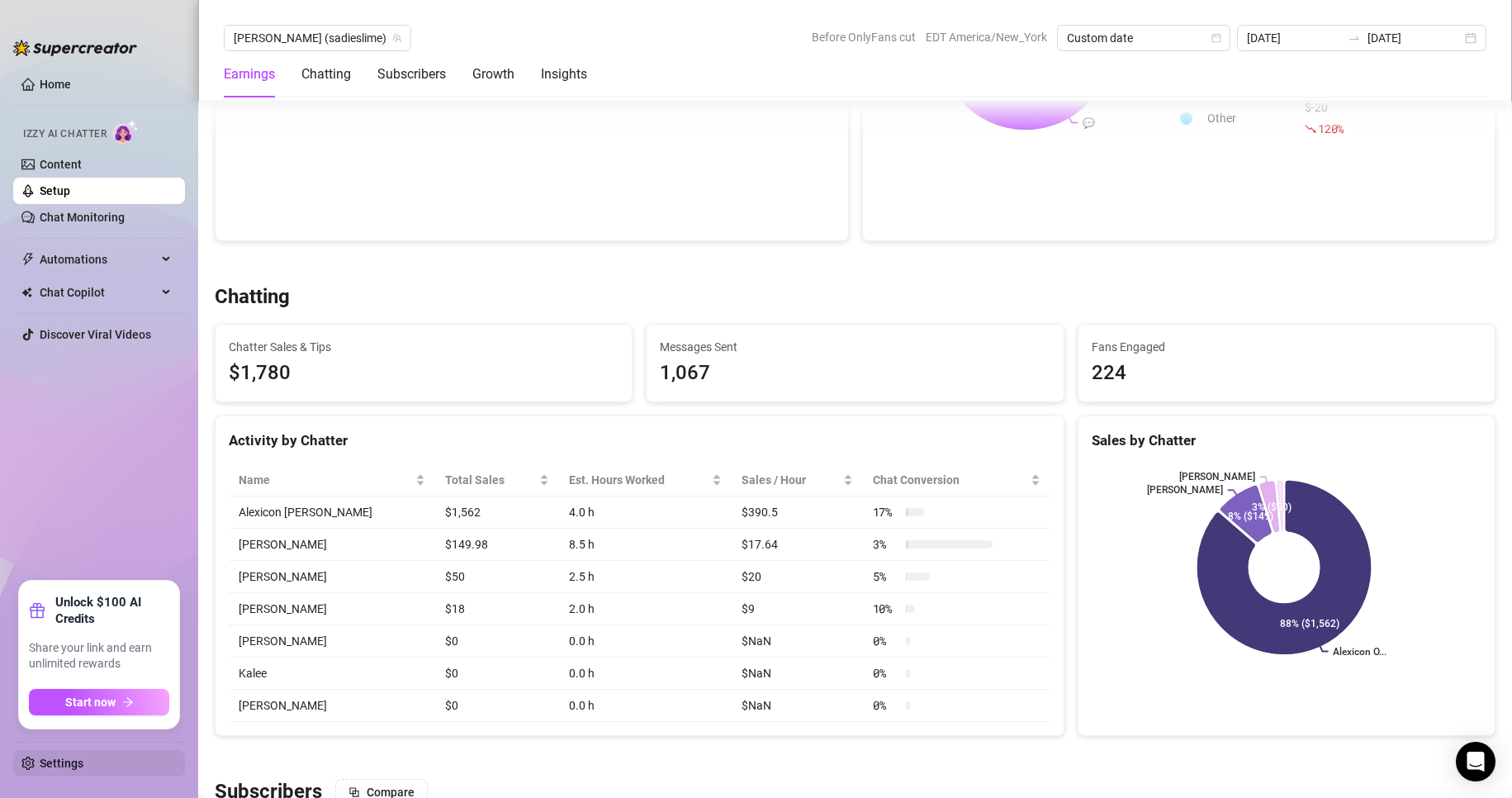
click at [83, 765] on link "Settings" at bounding box center [62, 763] width 44 height 13
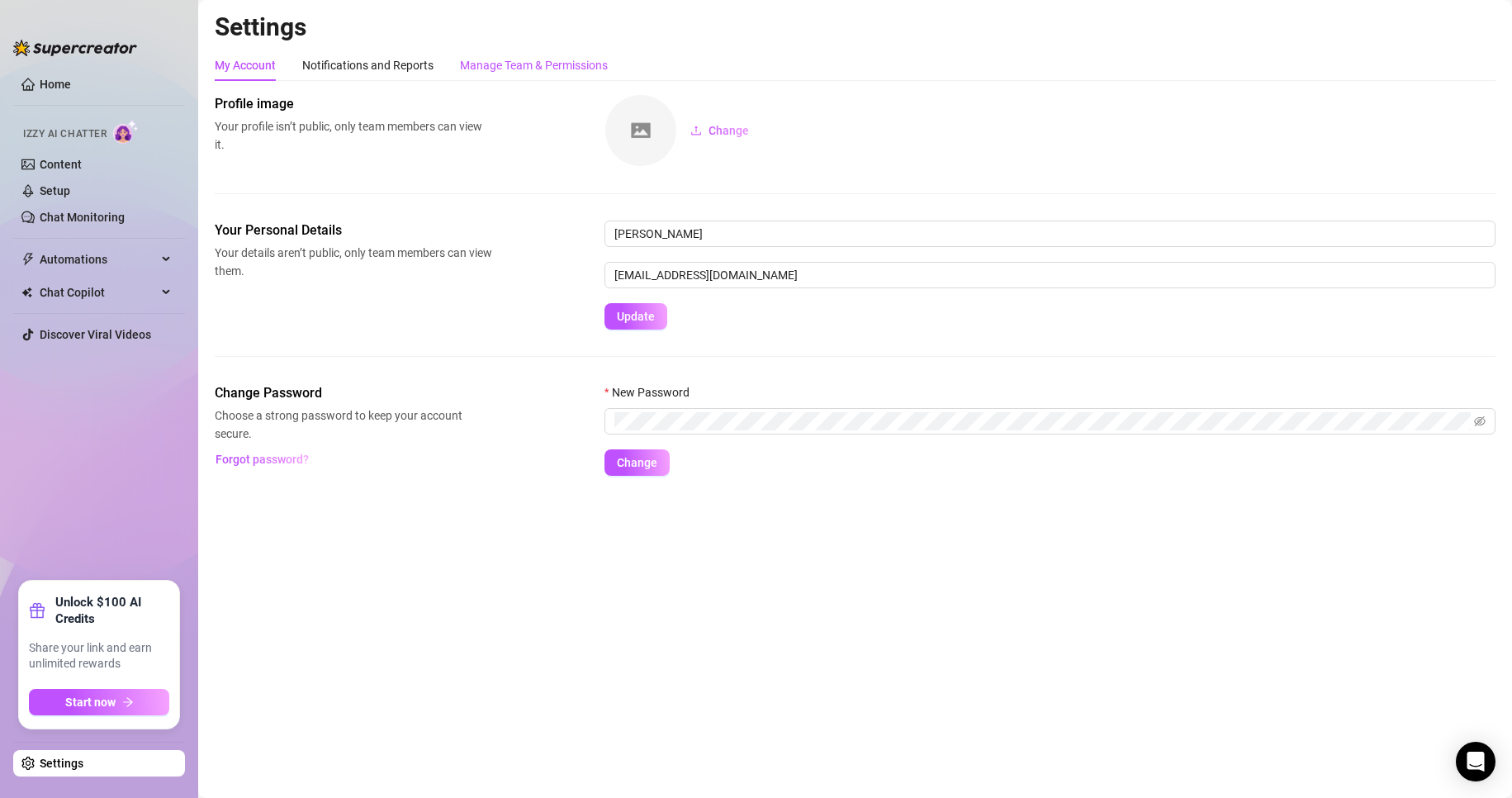
click at [568, 61] on div "Manage Team & Permissions" at bounding box center [534, 64] width 148 height 18
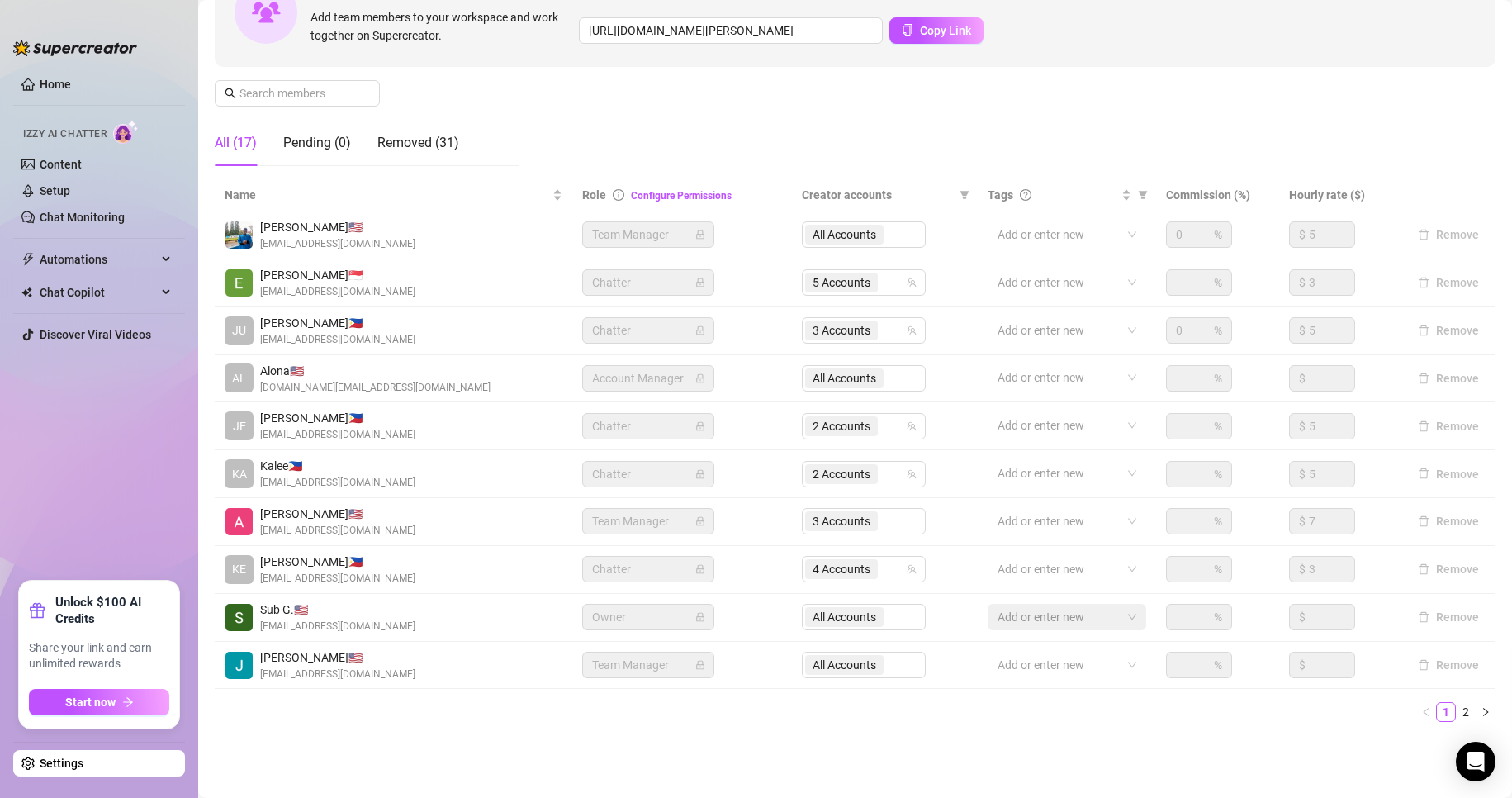
scroll to position [191, 0]
click at [1457, 711] on link "2" at bounding box center [1466, 711] width 18 height 18
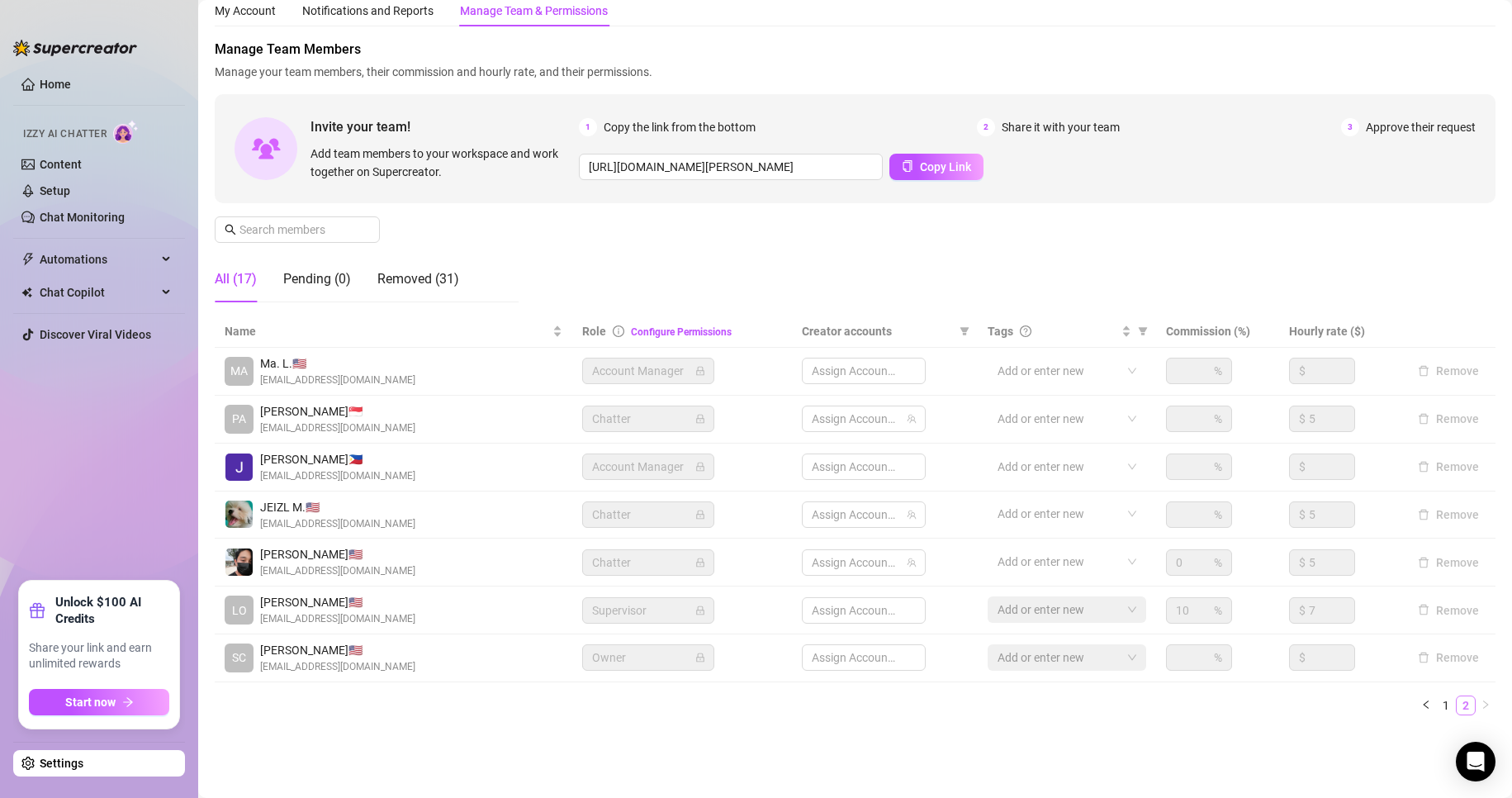
scroll to position [54, 0]
click at [843, 519] on span "2 Accounts" at bounding box center [841, 514] width 58 height 18
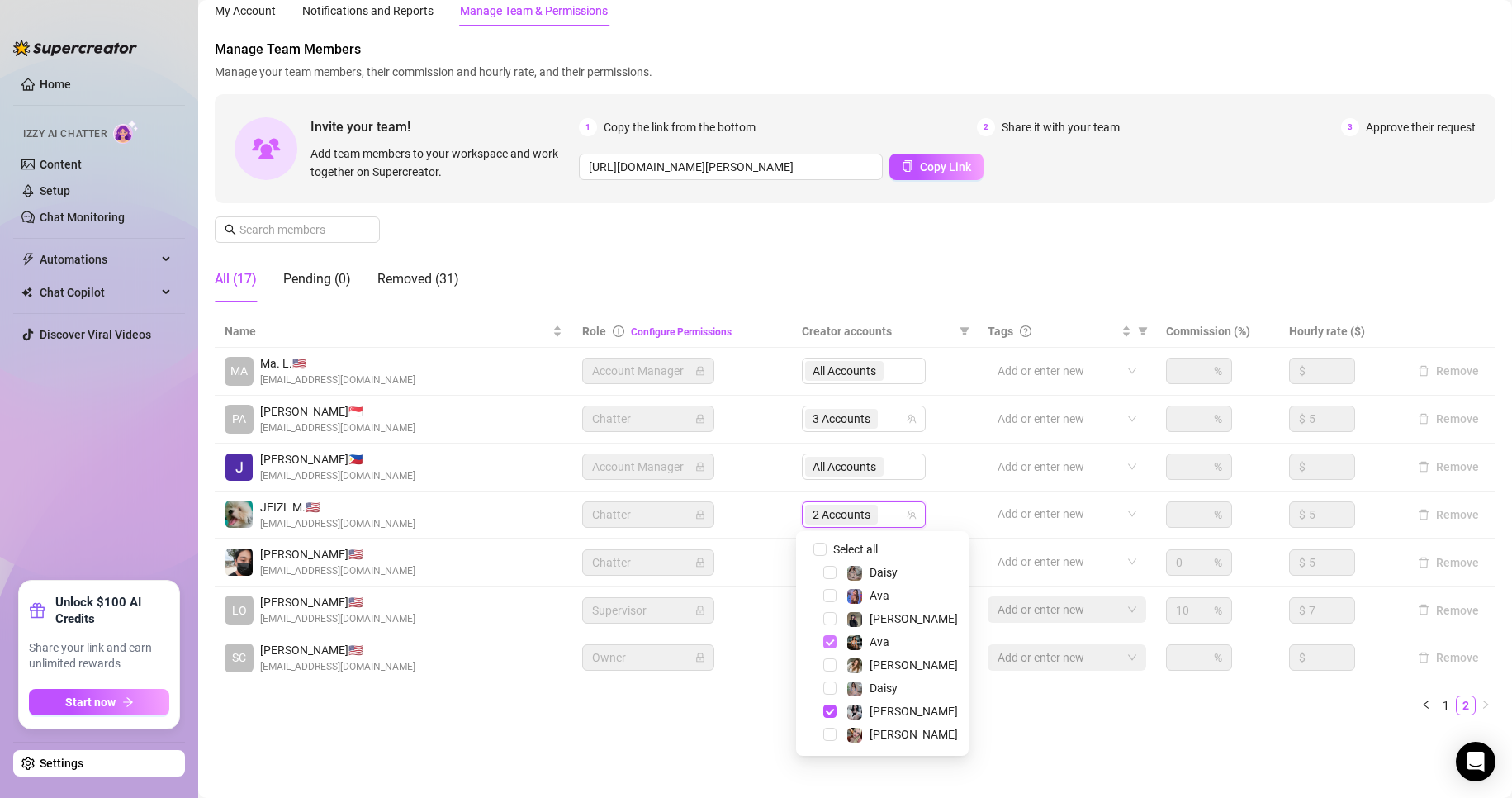
click at [832, 647] on span "Select tree node" at bounding box center [830, 642] width 13 height 13
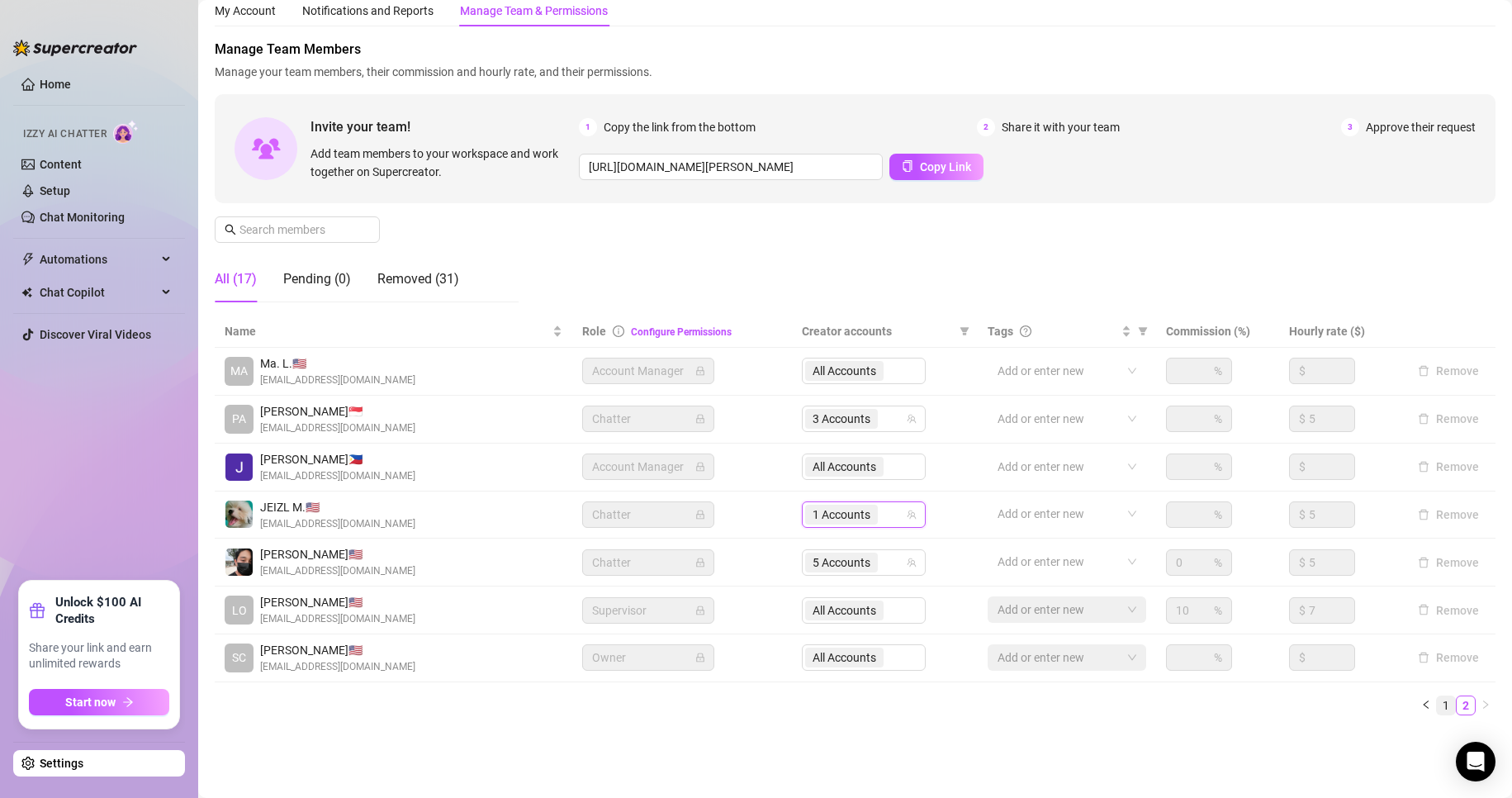
click at [1437, 702] on link "1" at bounding box center [1446, 704] width 18 height 18
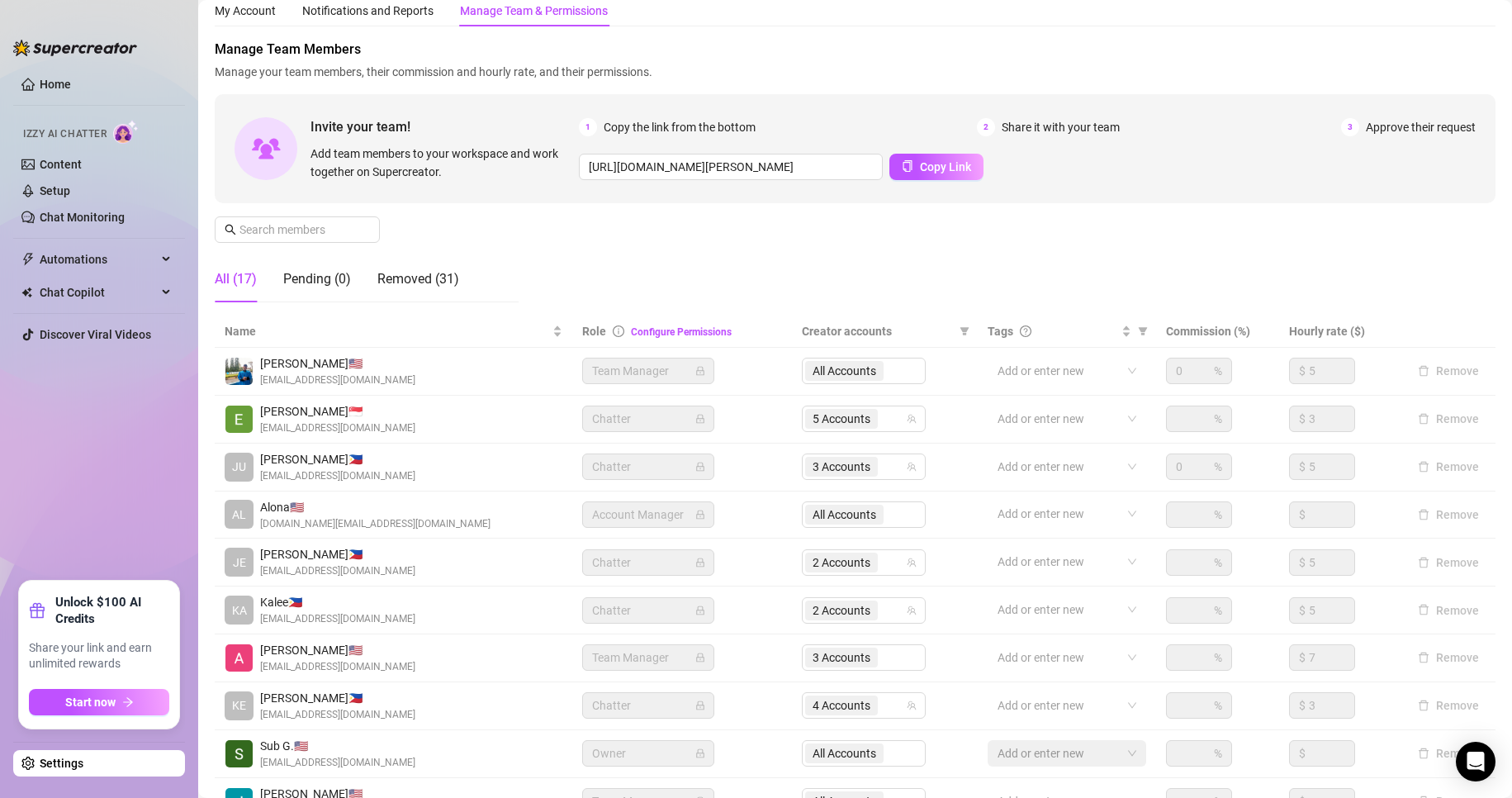
scroll to position [197, 0]
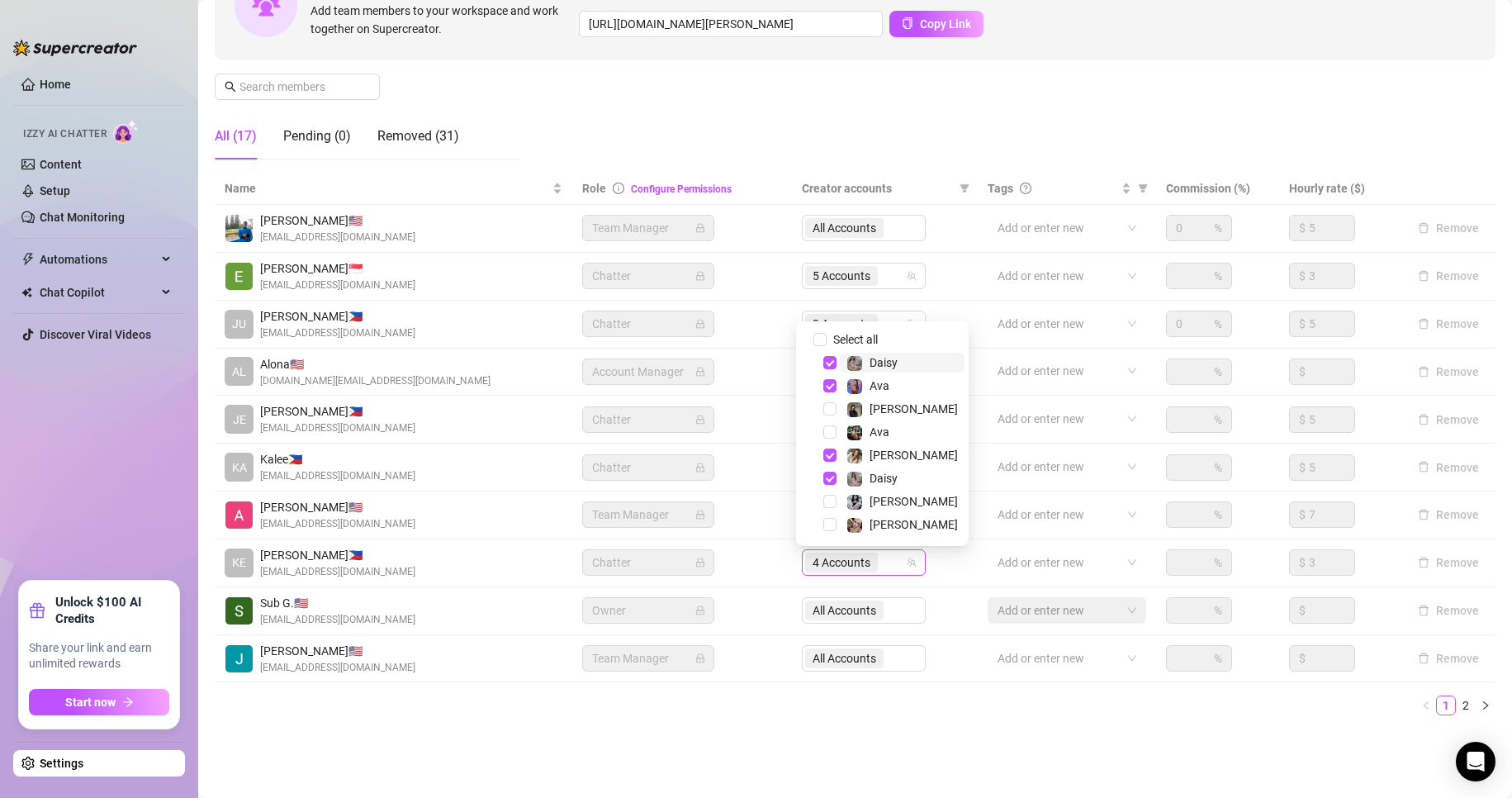
click at [837, 562] on span "4 Accounts" at bounding box center [841, 562] width 58 height 18
click at [826, 428] on span "Select tree node" at bounding box center [830, 432] width 13 height 13
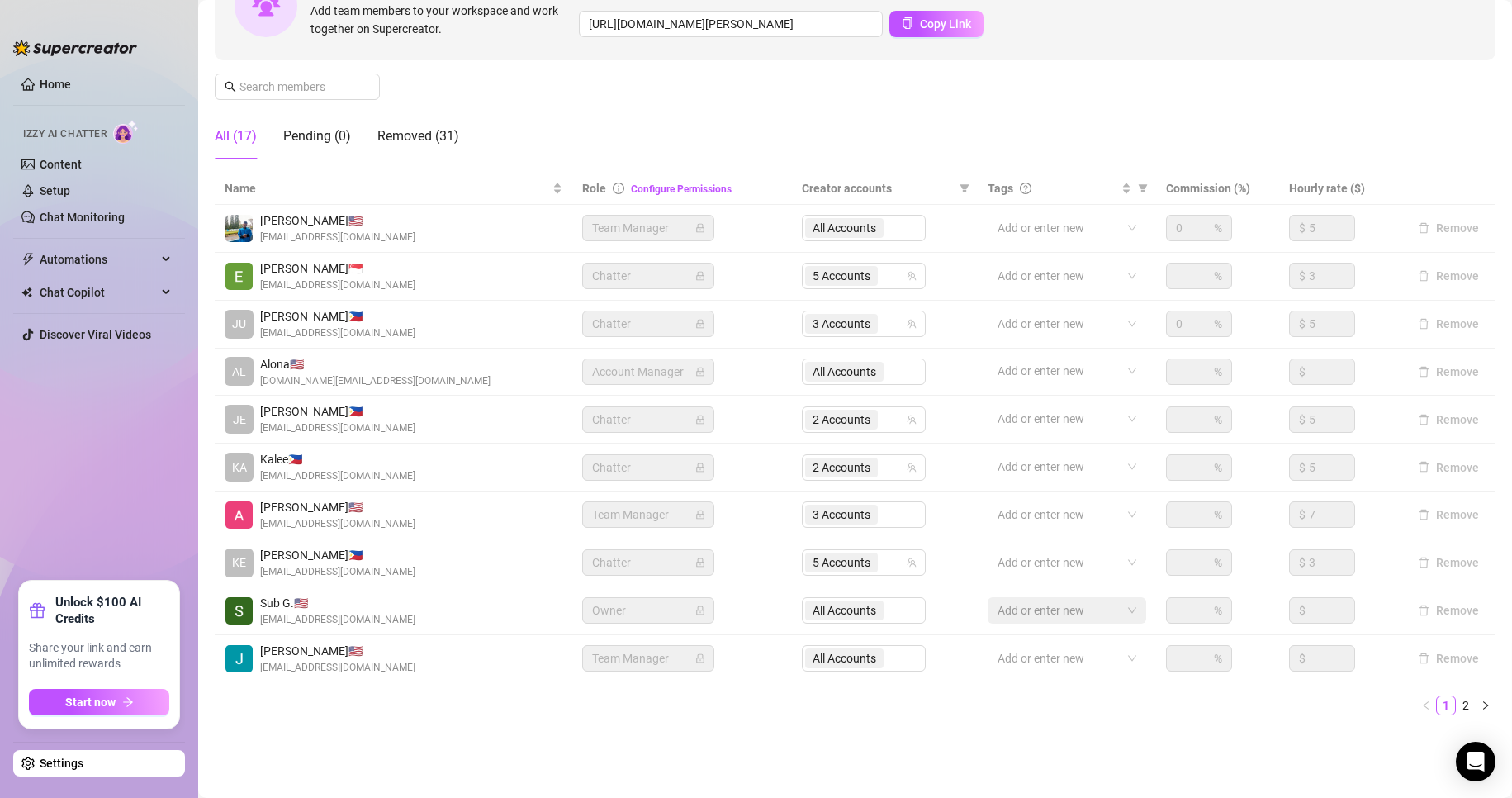
click at [632, 704] on ul "1 2" at bounding box center [855, 705] width 1281 height 20
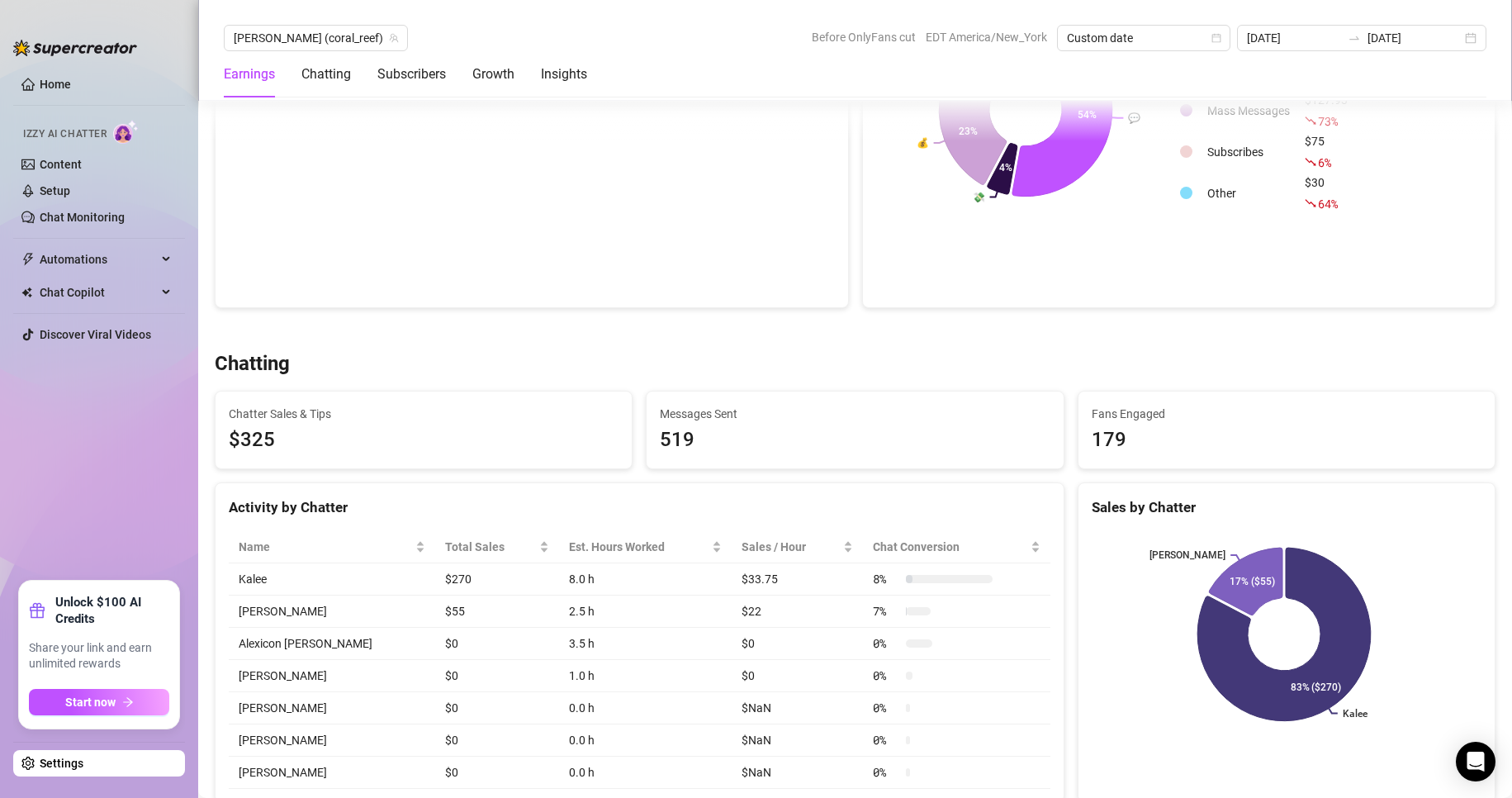
scroll to position [341, 0]
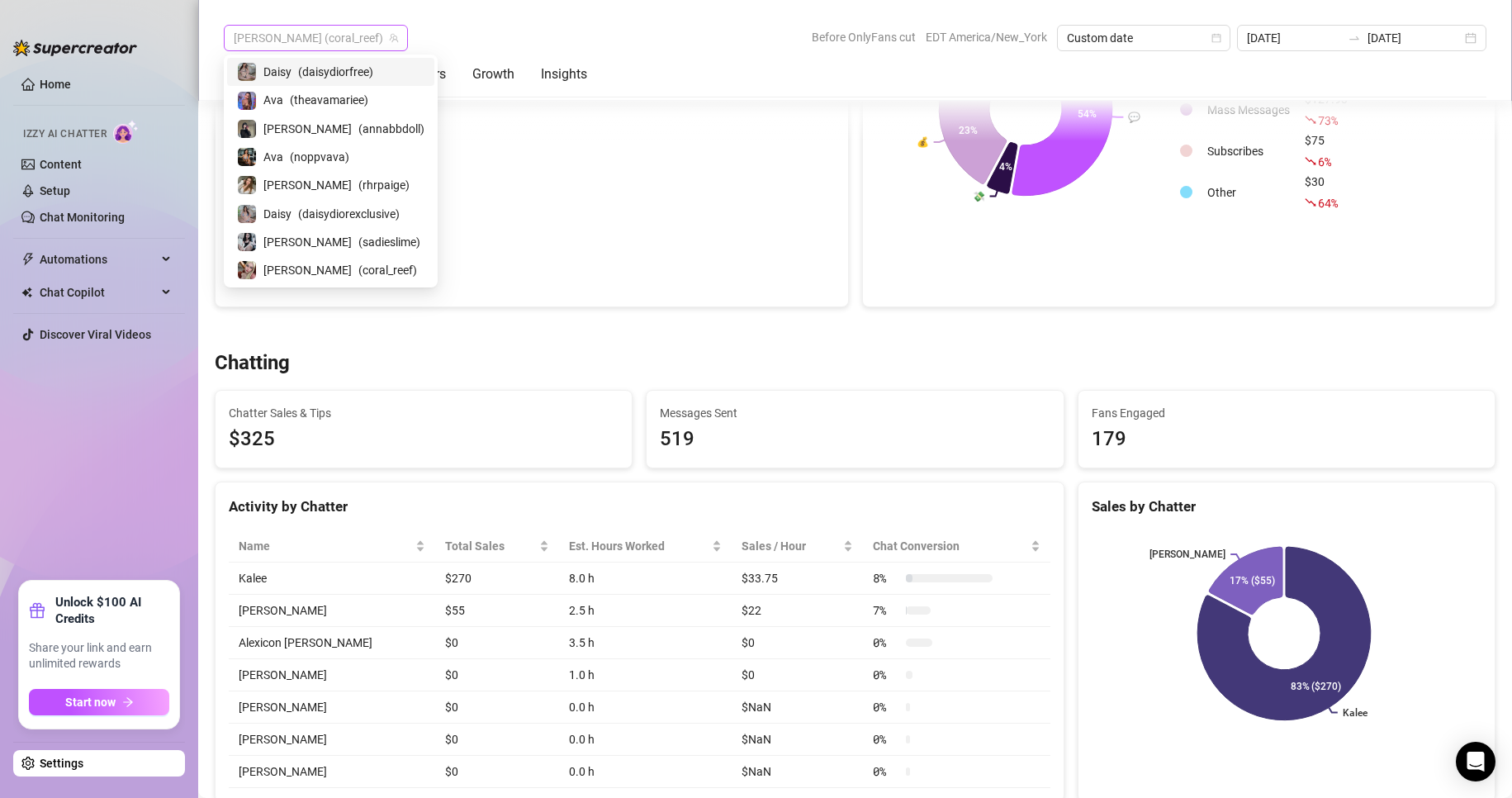
click at [318, 40] on span "[PERSON_NAME] (coral_reef)" at bounding box center [316, 38] width 164 height 25
click at [307, 95] on span "( theavamariee )" at bounding box center [329, 100] width 79 height 18
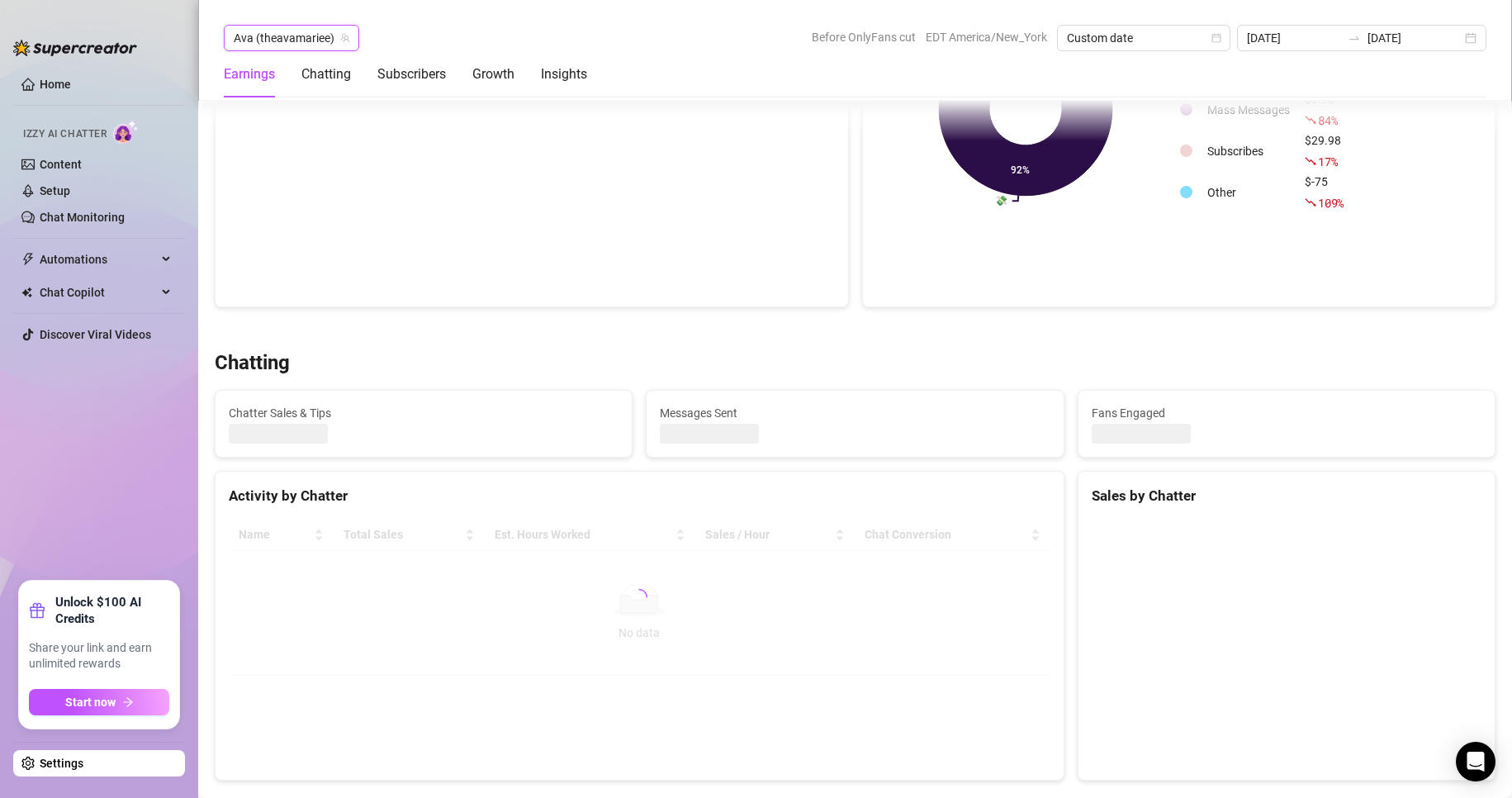
scroll to position [353, 0]
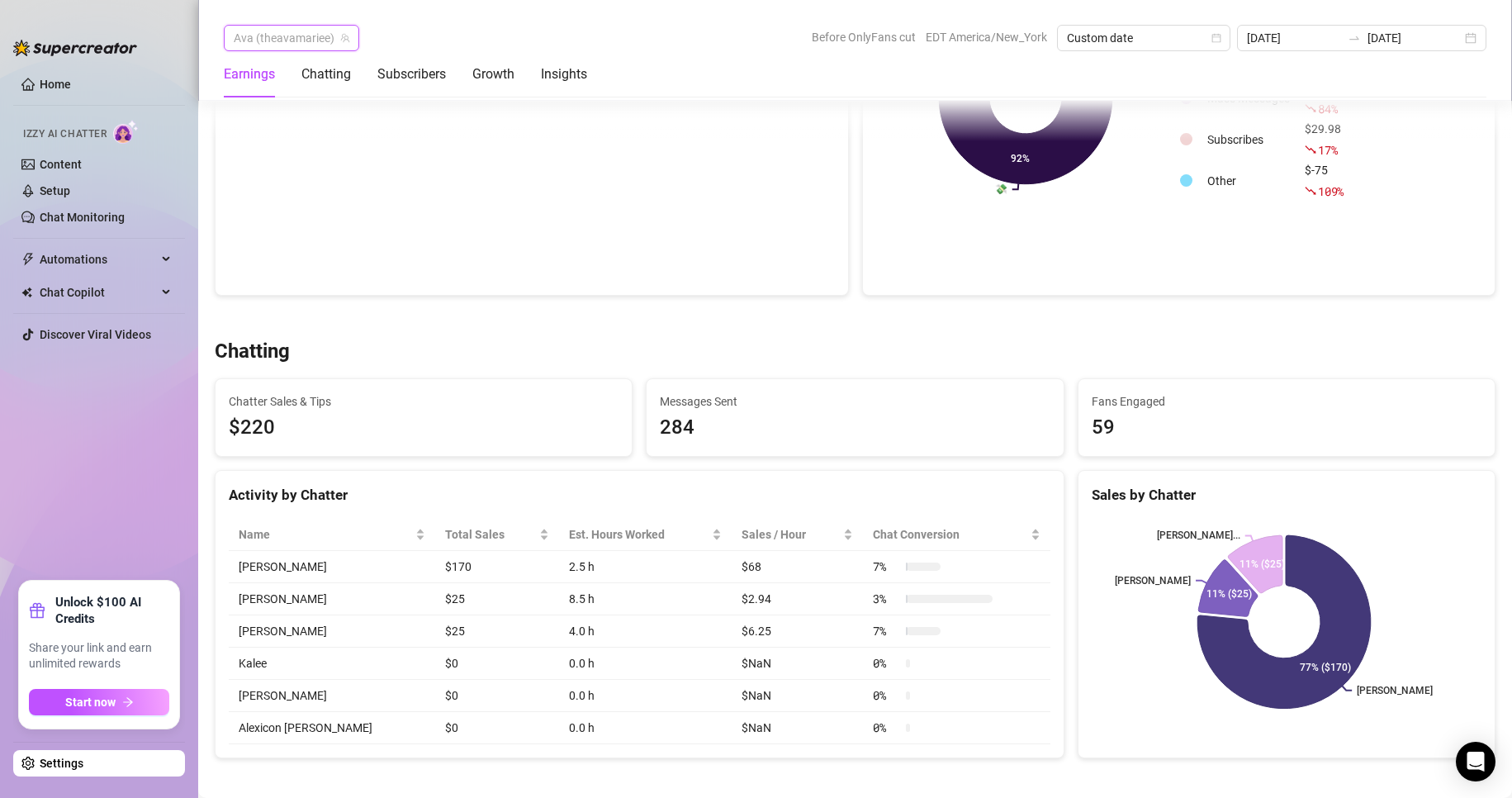
click at [301, 34] on span "Ava (theavamariee)" at bounding box center [292, 38] width 116 height 25
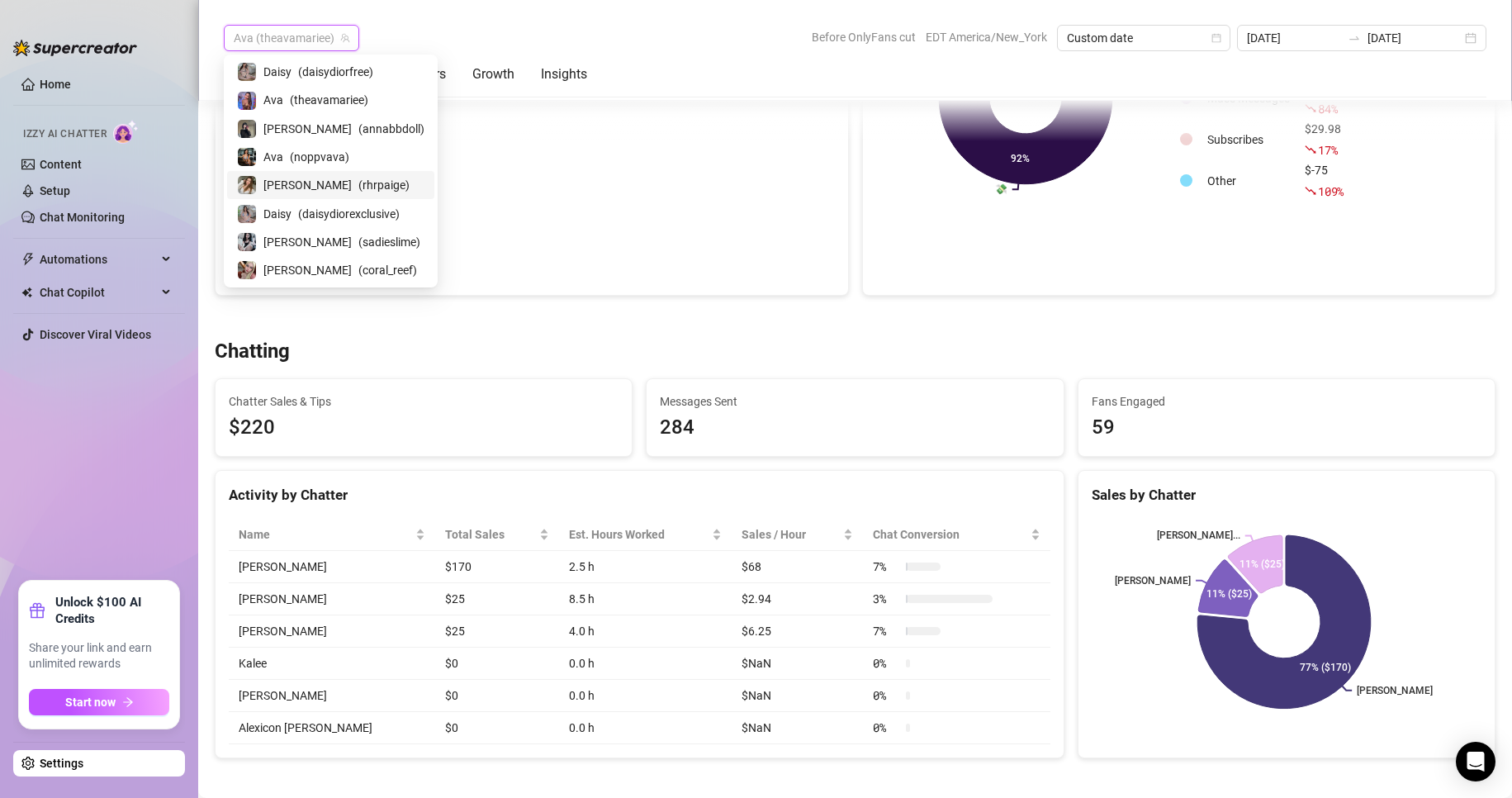
click at [358, 183] on span "( rhrpaige )" at bounding box center [384, 185] width 51 height 18
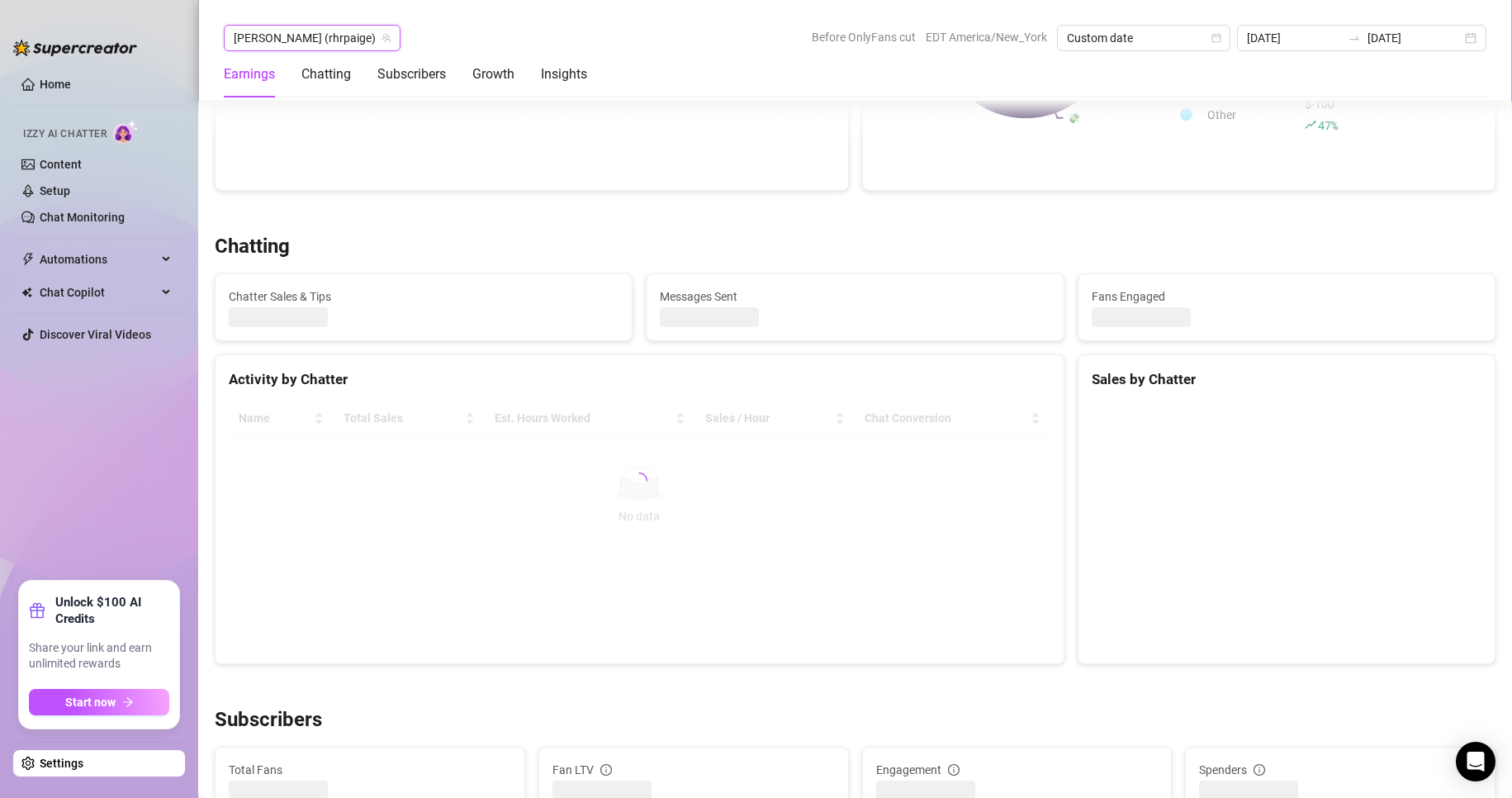
scroll to position [430, 0]
